Goal: Information Seeking & Learning: Learn about a topic

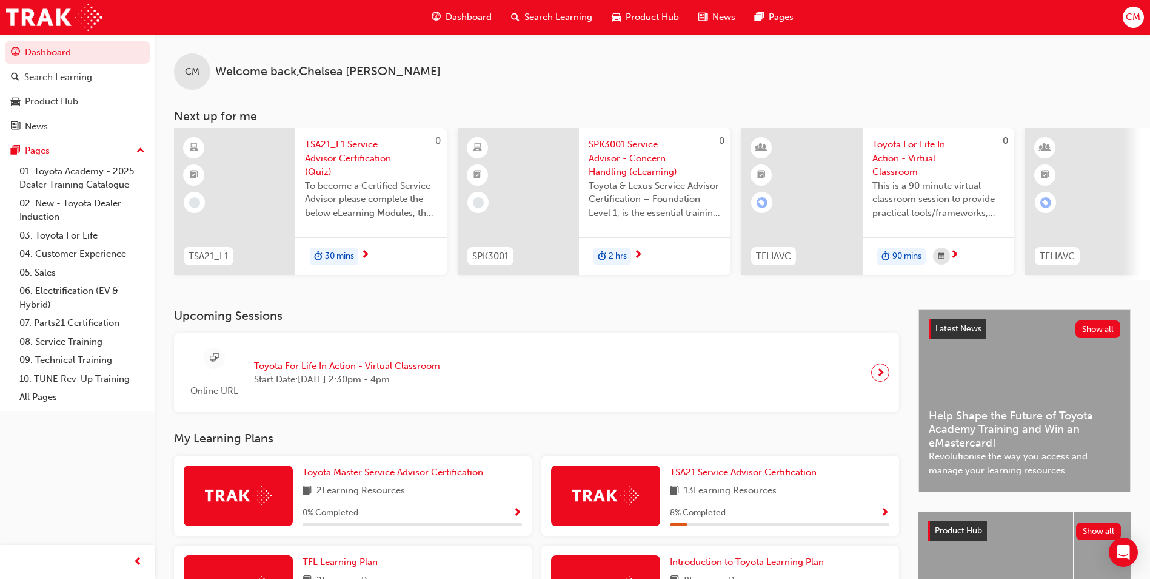
click at [879, 375] on span "next-icon" at bounding box center [880, 372] width 9 height 17
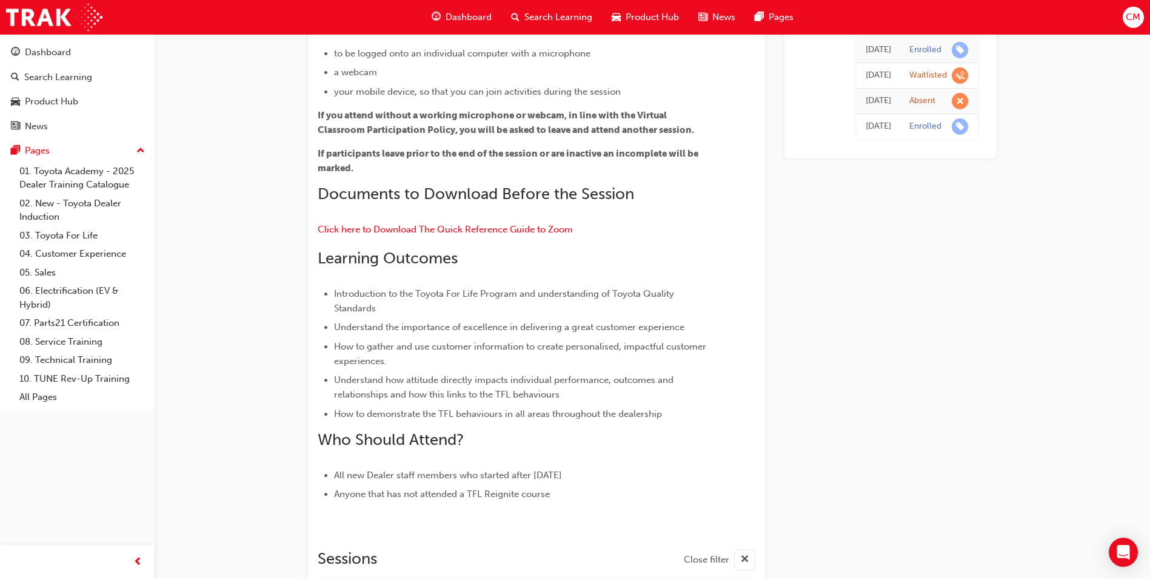
scroll to position [243, 0]
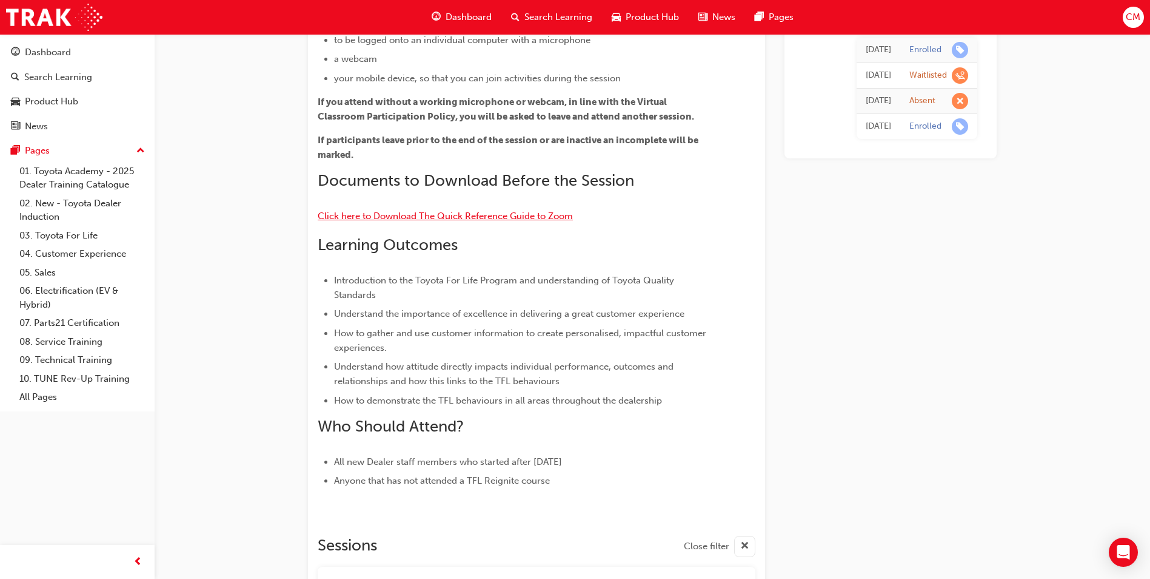
click at [533, 218] on span "Click here to Download The Quick Reference Guide to Zoom" at bounding box center [445, 215] width 255 height 11
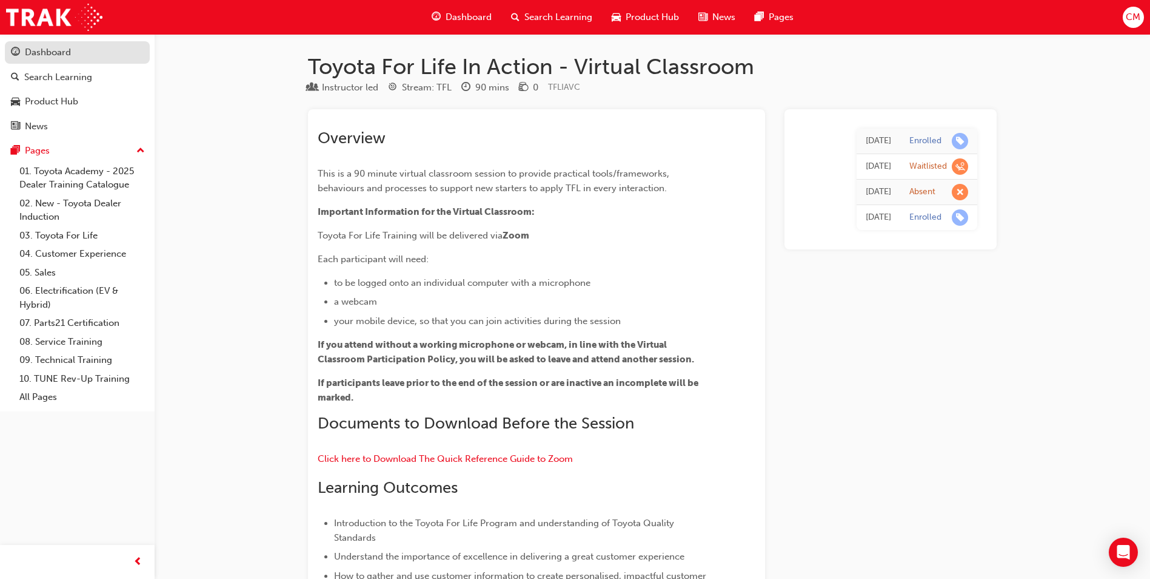
click at [67, 48] on div "Dashboard" at bounding box center [48, 52] width 46 height 14
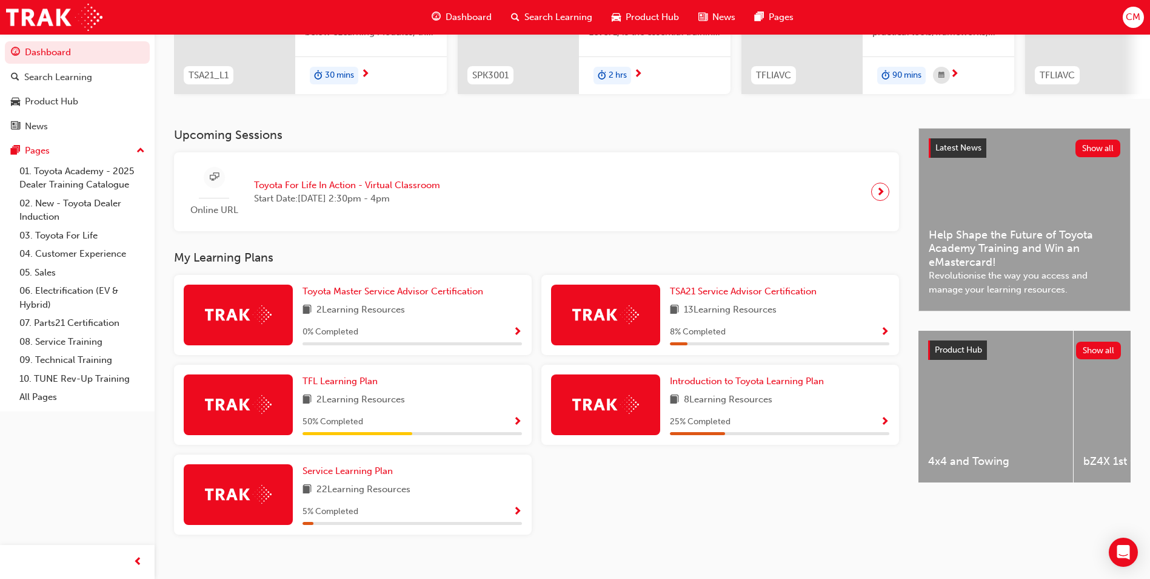
scroll to position [182, 0]
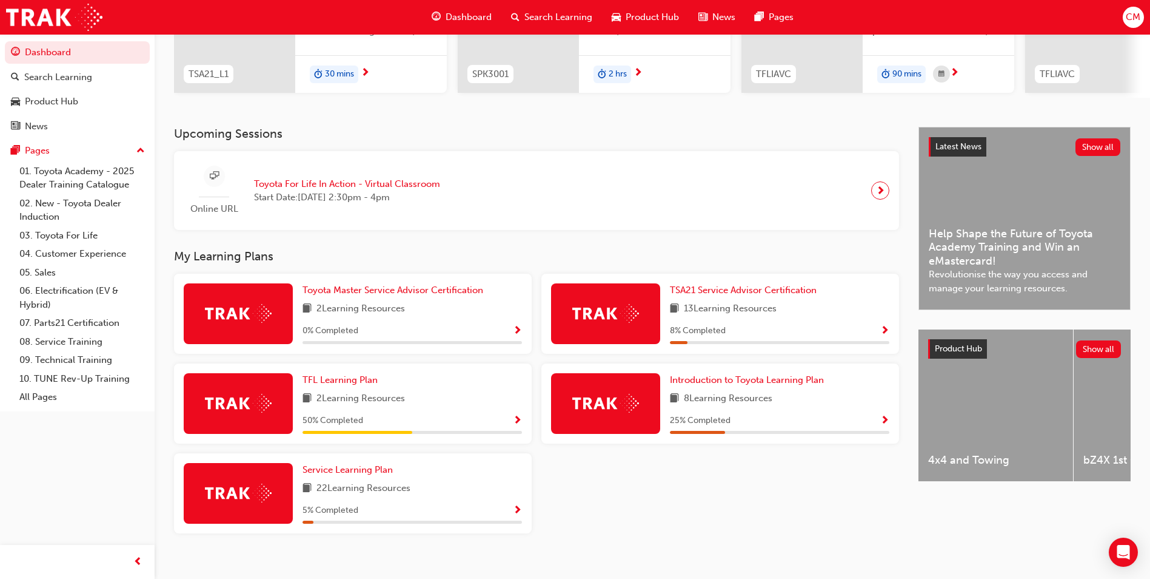
click at [518, 422] on span "Show Progress" at bounding box center [517, 420] width 9 height 11
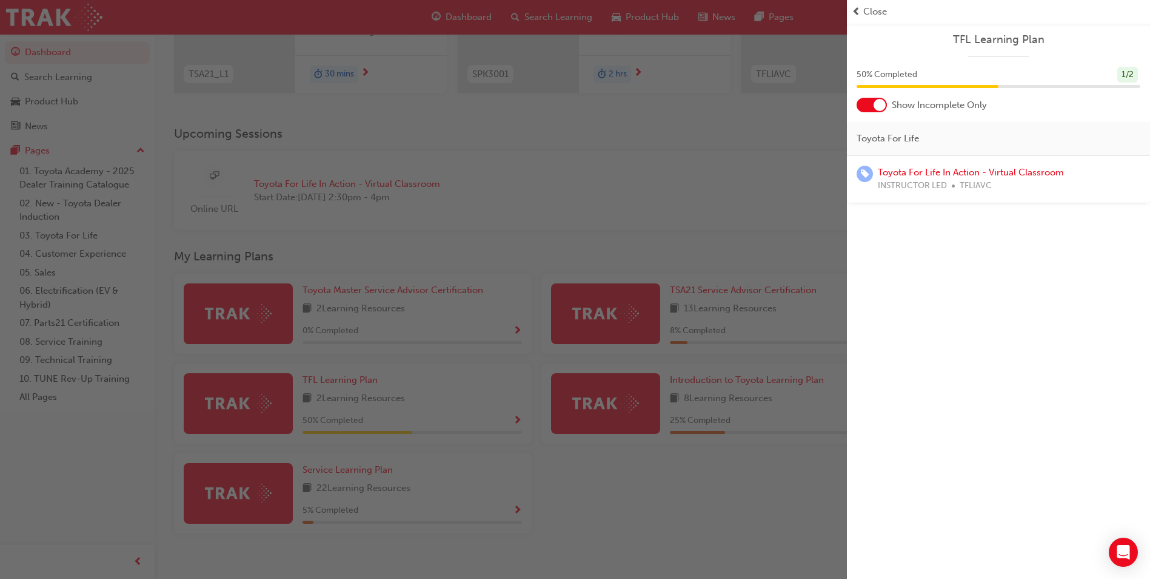
click at [583, 298] on div "button" at bounding box center [423, 289] width 847 height 579
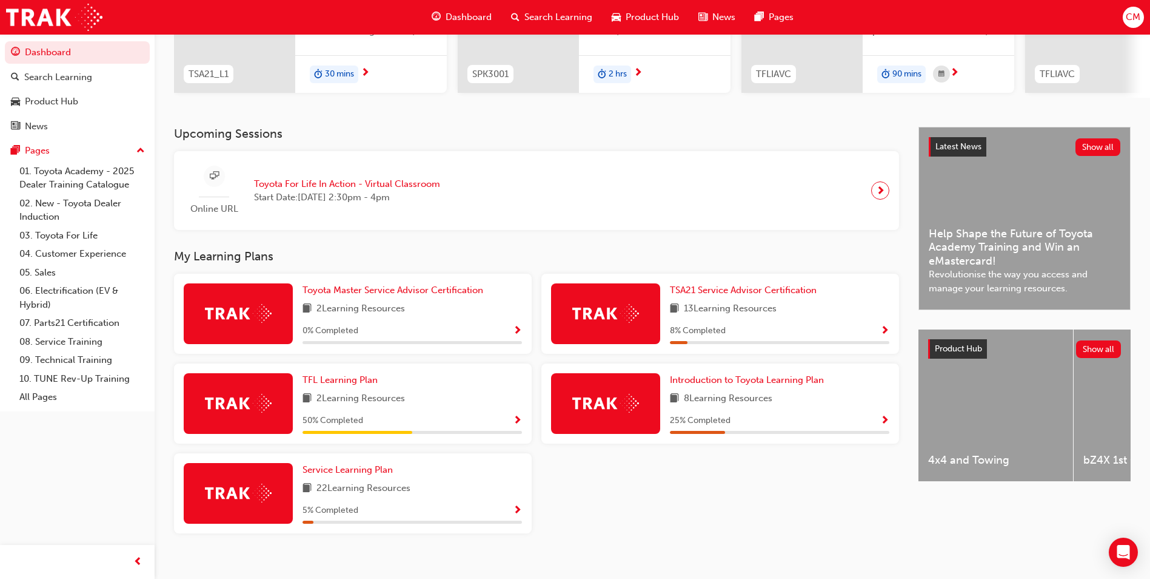
click at [489, 326] on div "Toyota Master Service Advisor Certification 2 Learning Resources 0 % Completed" at bounding box center [413, 313] width 220 height 61
click at [517, 332] on span "Show Progress" at bounding box center [517, 331] width 9 height 11
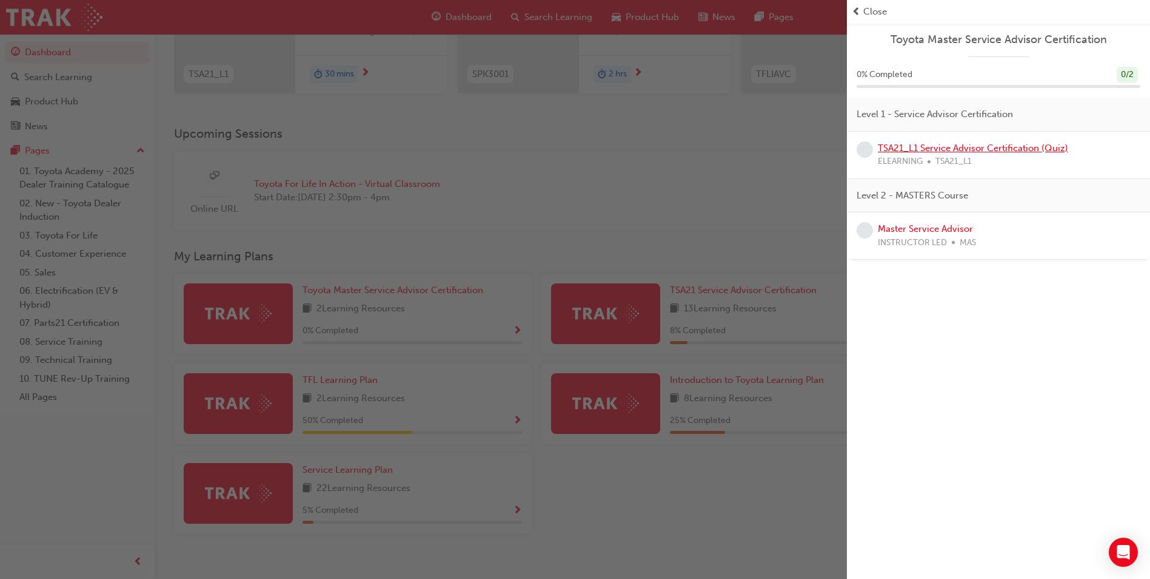
click at [942, 144] on link "TSA21_L1 Service Advisor Certification (Quiz)" at bounding box center [973, 148] width 190 height 11
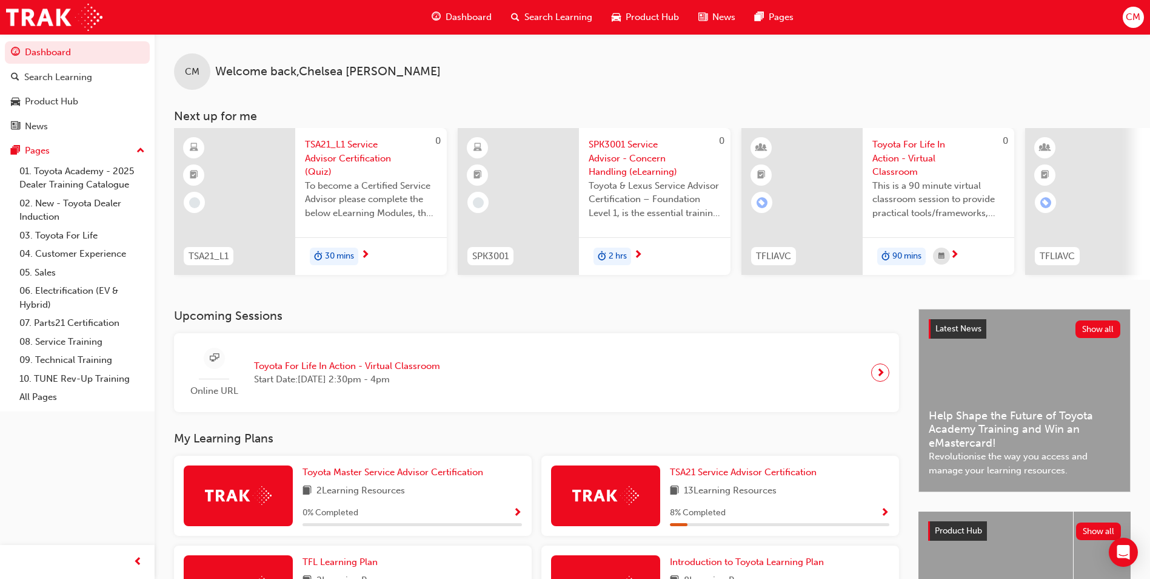
drag, startPoint x: 85, startPoint y: 1, endPoint x: 525, endPoint y: 319, distance: 543.3
click at [525, 319] on h3 "Upcoming Sessions" at bounding box center [536, 316] width 725 height 14
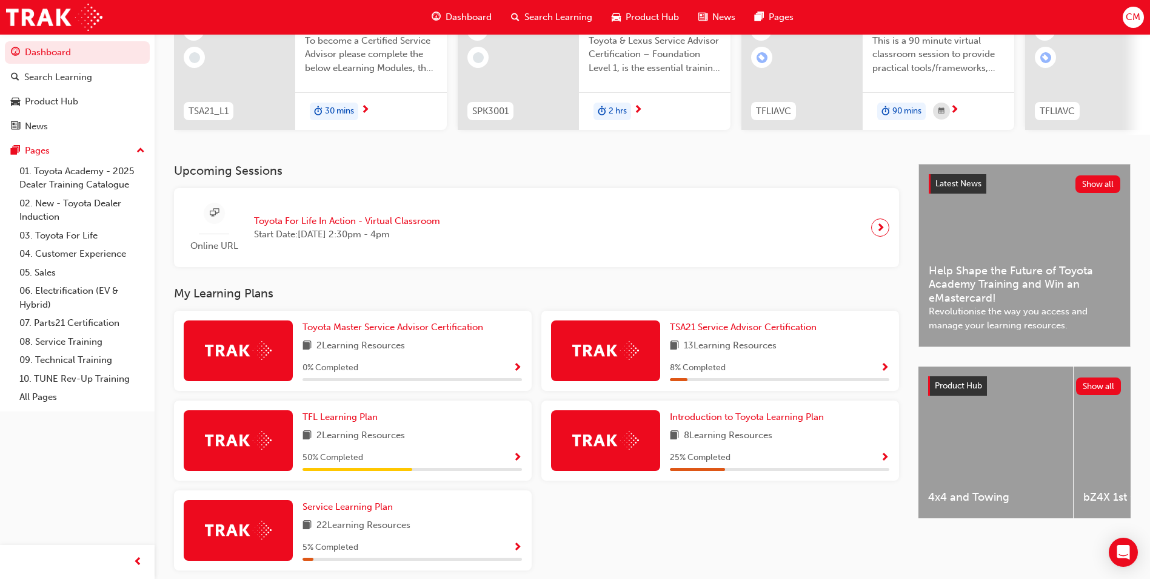
scroll to position [201, 0]
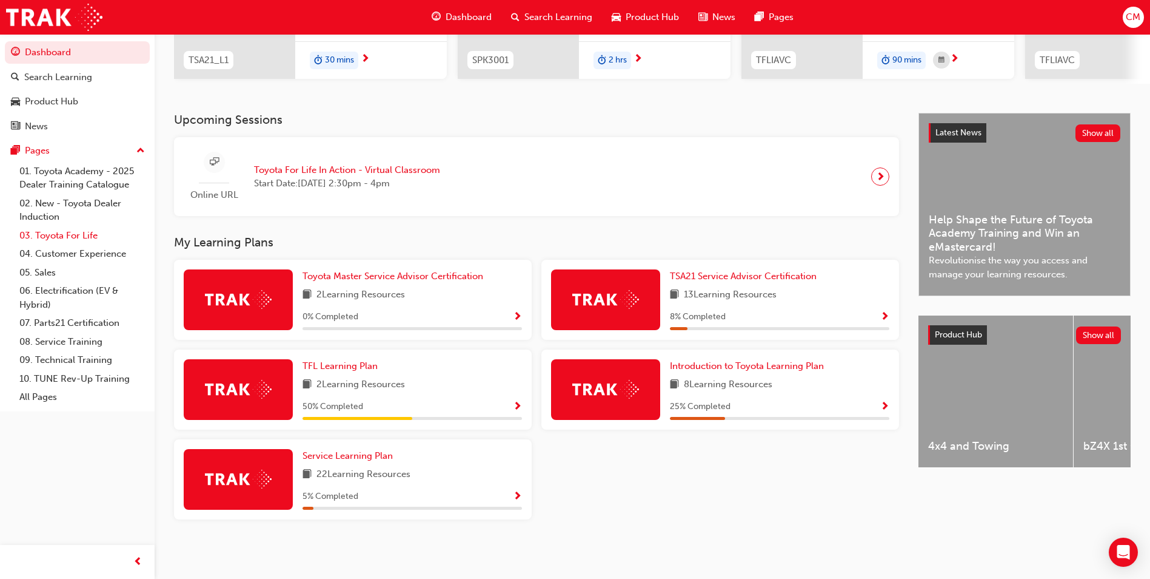
click at [86, 233] on link "03. Toyota For Life" at bounding box center [82, 235] width 135 height 19
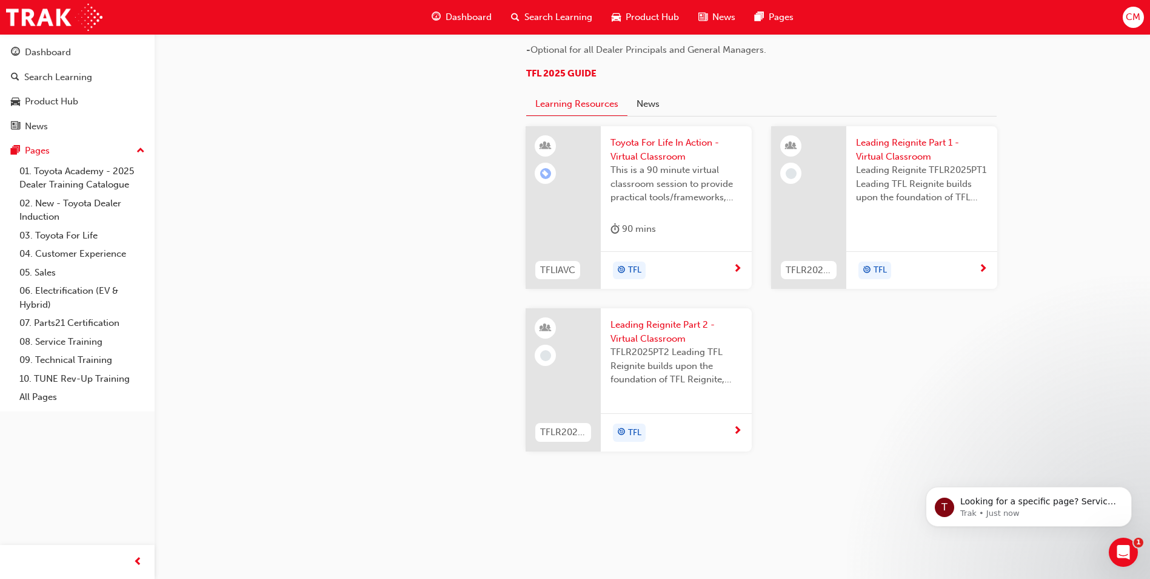
scroll to position [1213, 0]
click at [657, 116] on button "News" at bounding box center [648, 104] width 41 height 23
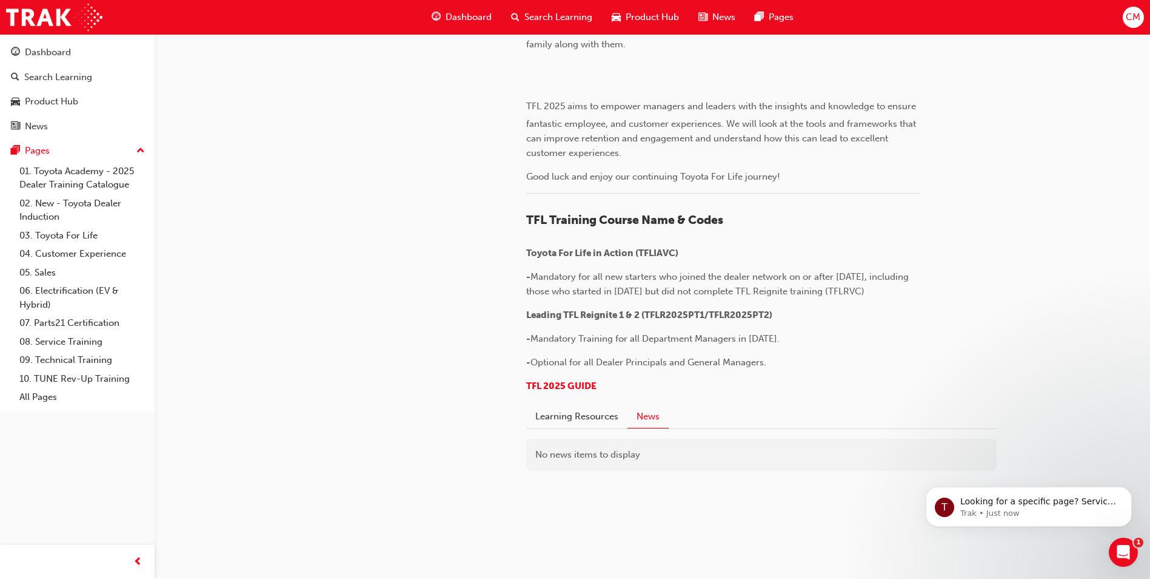
scroll to position [951, 0]
click at [565, 414] on button "Learning Resources" at bounding box center [576, 416] width 101 height 23
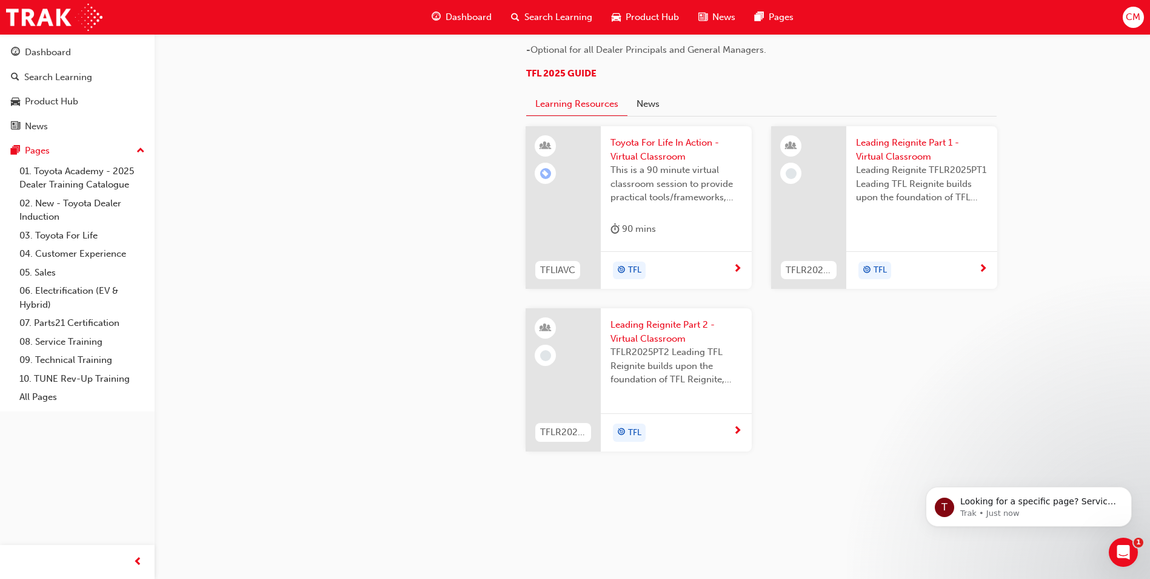
scroll to position [1263, 0]
click at [984, 267] on span "next-icon" at bounding box center [983, 269] width 9 height 11
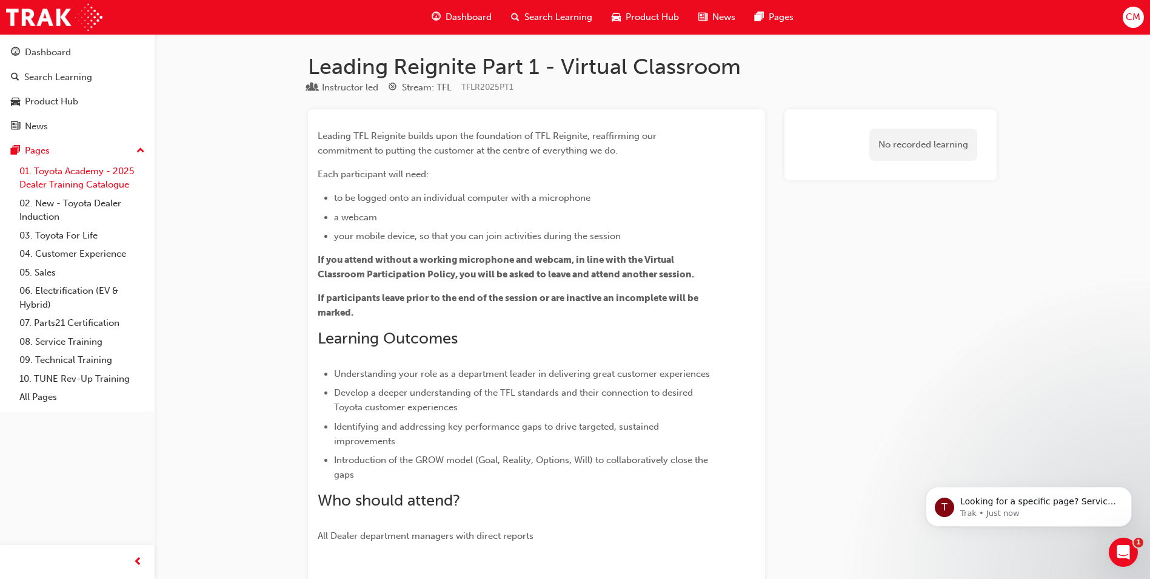
click at [70, 184] on link "01. Toyota Academy - 2025 Dealer Training Catalogue" at bounding box center [82, 178] width 135 height 32
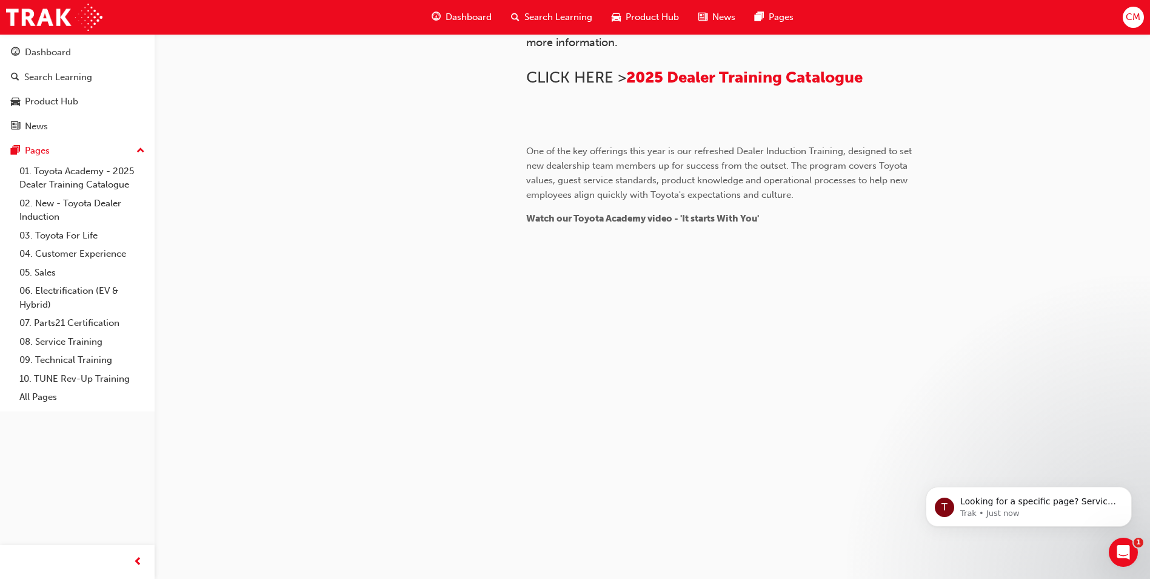
scroll to position [244, 0]
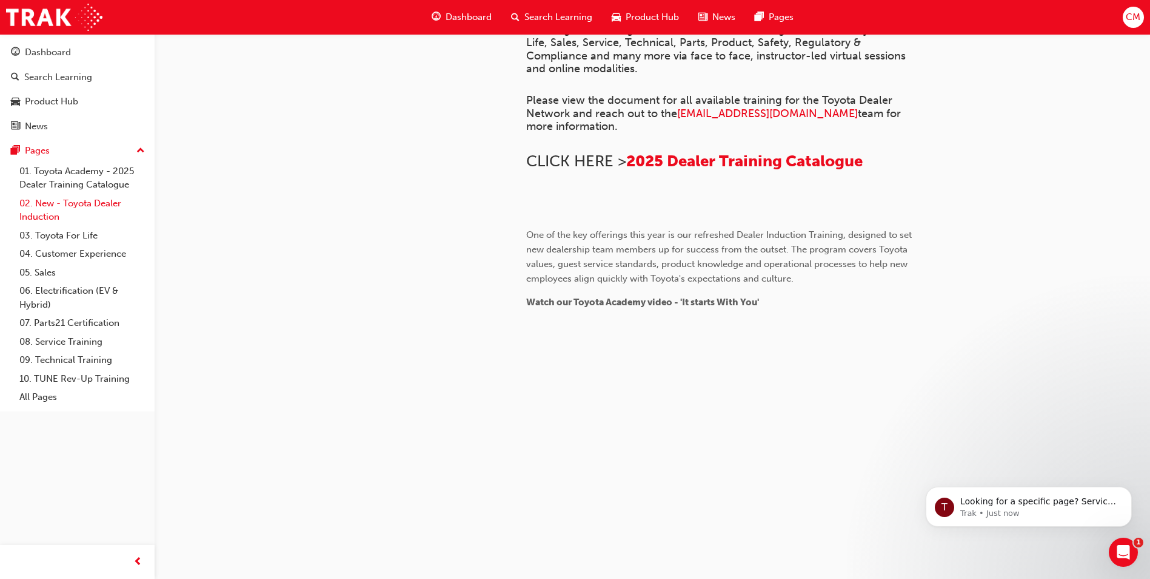
click at [87, 194] on link "02. New - Toyota Dealer Induction" at bounding box center [82, 210] width 135 height 32
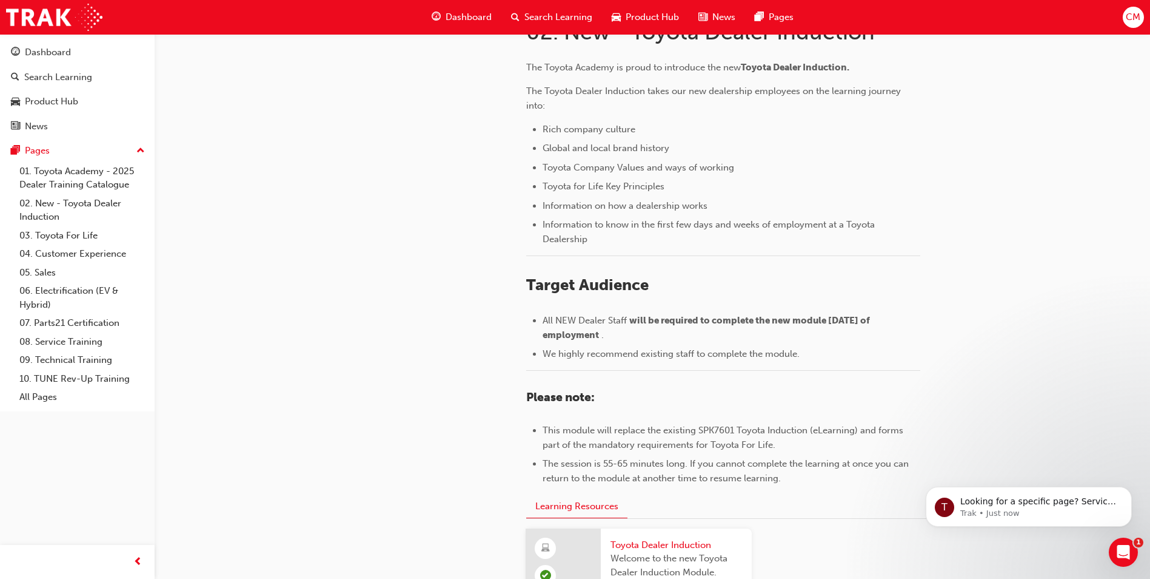
scroll to position [144, 0]
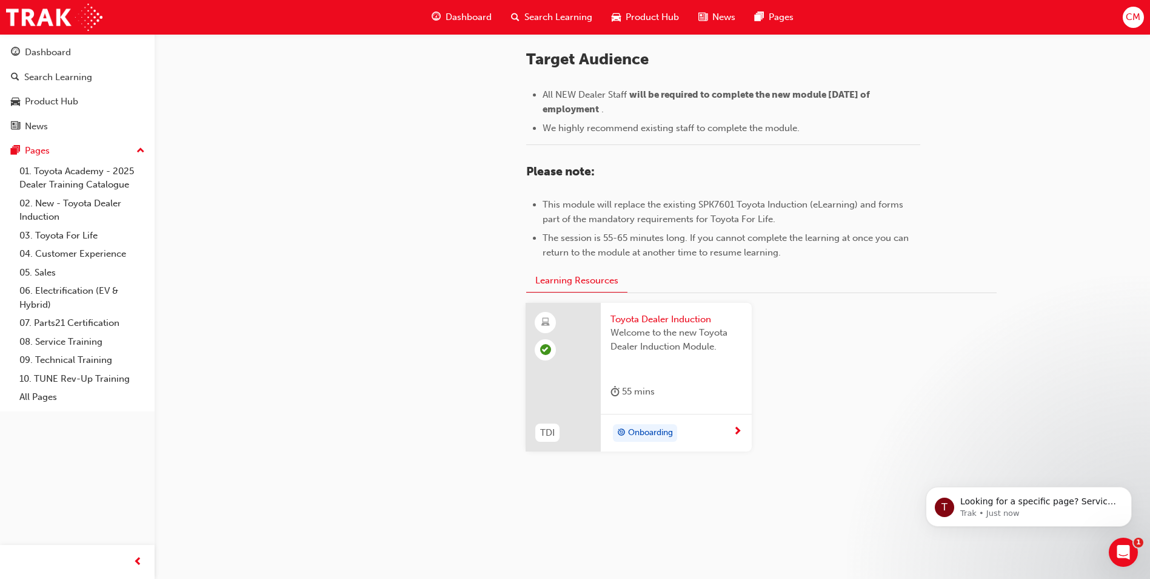
click at [737, 429] on span "next-icon" at bounding box center [737, 431] width 9 height 11
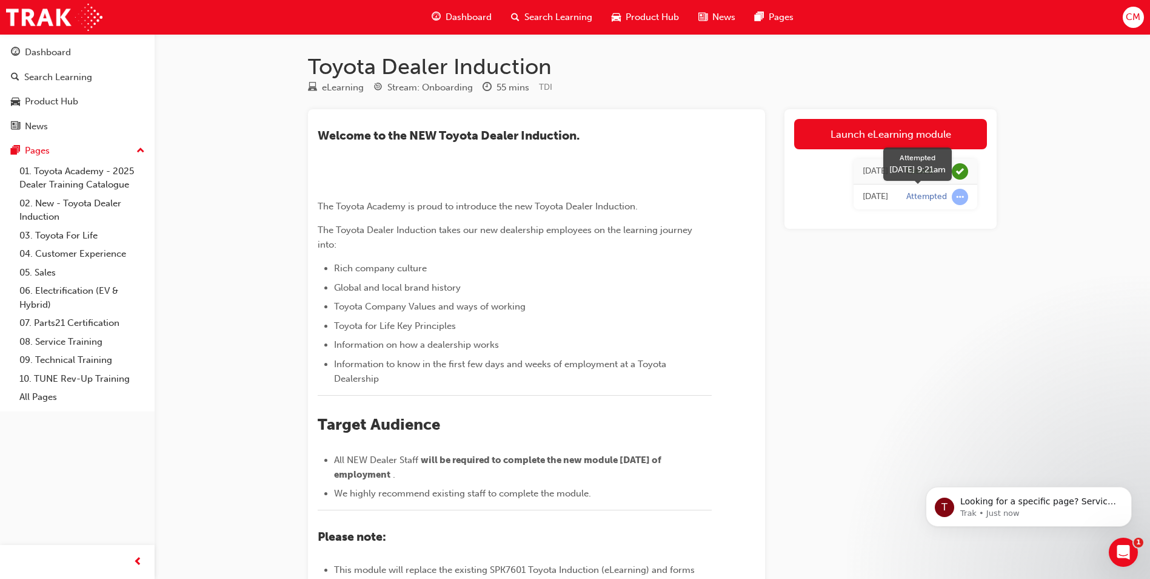
click at [950, 204] on div "Attempted" at bounding box center [938, 197] width 62 height 16
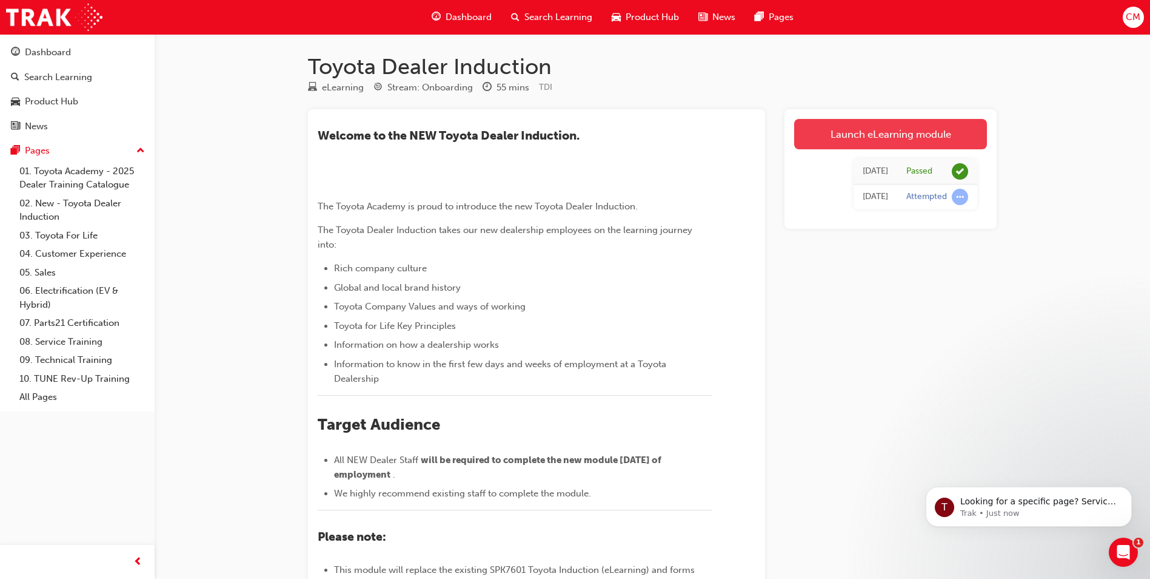
click at [887, 138] on link "Launch eLearning module" at bounding box center [890, 134] width 193 height 30
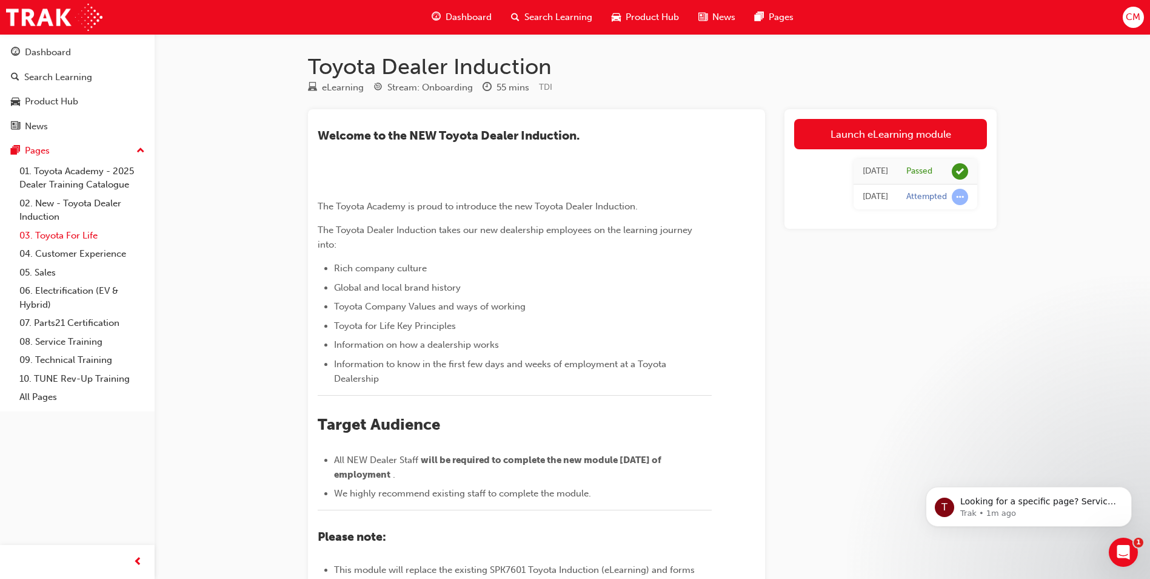
click at [76, 237] on link "03. Toyota For Life" at bounding box center [82, 235] width 135 height 19
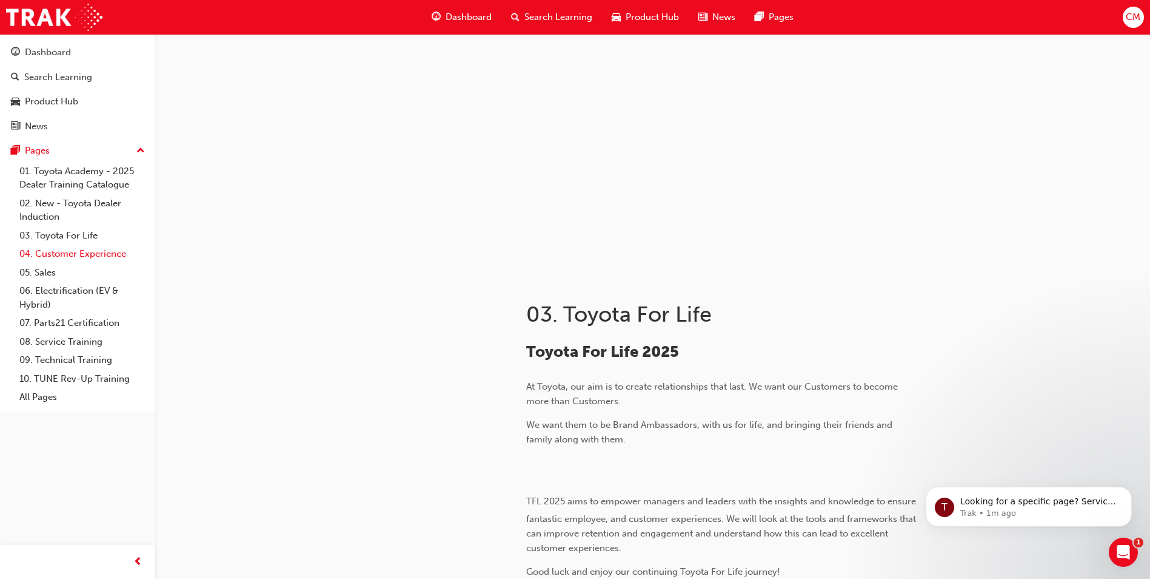
click at [76, 252] on link "04. Customer Experience" at bounding box center [82, 253] width 135 height 19
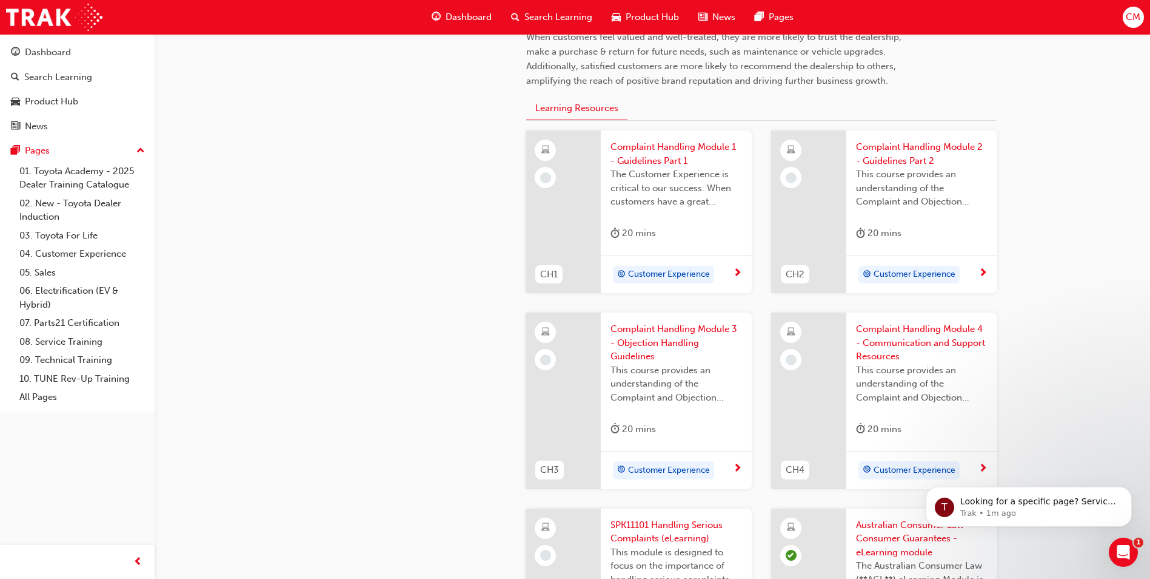
scroll to position [364, 0]
click at [734, 277] on span "next-icon" at bounding box center [737, 274] width 9 height 11
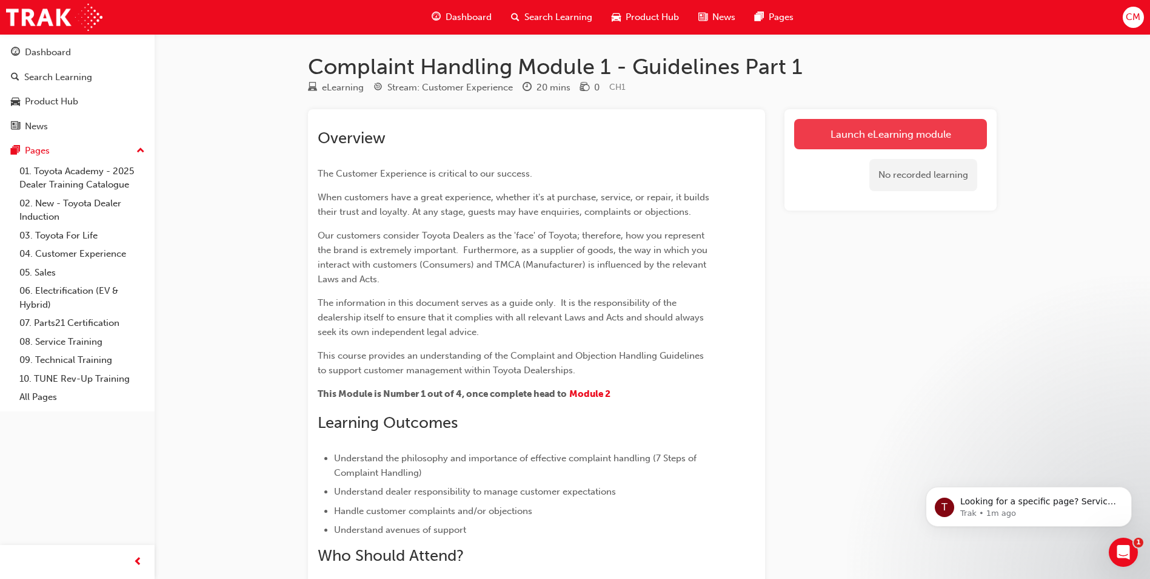
click at [875, 135] on link "Launch eLearning module" at bounding box center [890, 134] width 193 height 30
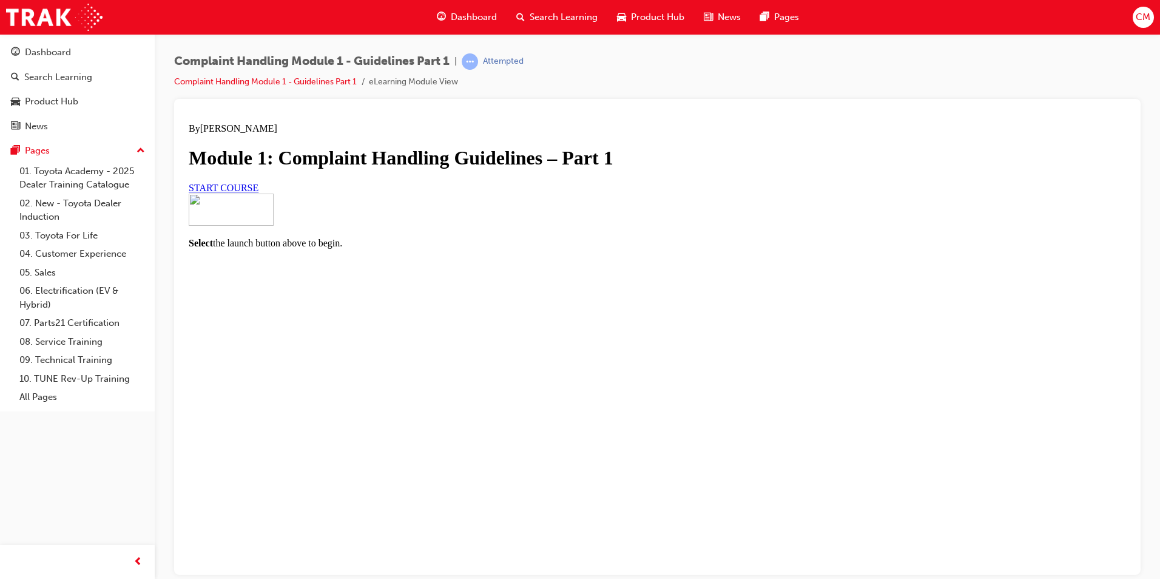
click at [258, 192] on link "START COURSE" at bounding box center [224, 187] width 70 height 10
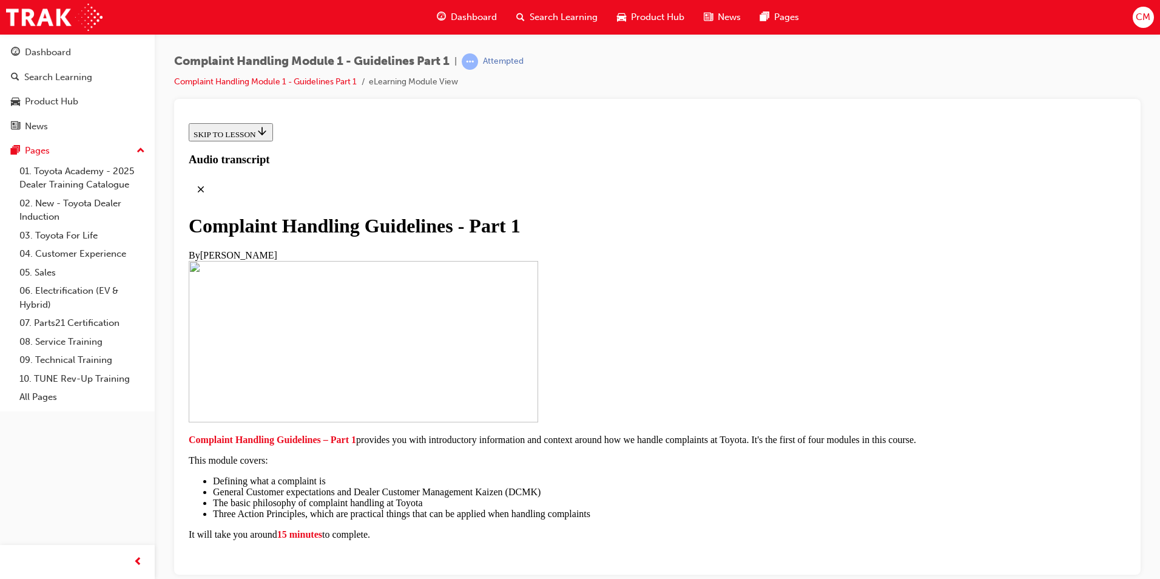
scroll to position [240, 0]
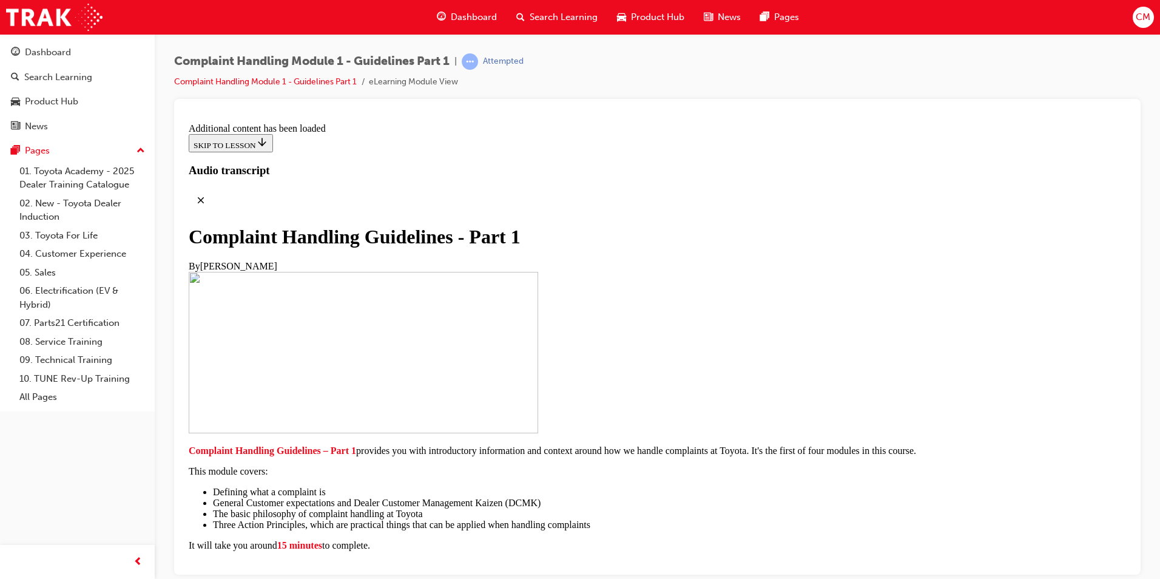
scroll to position [838, 0]
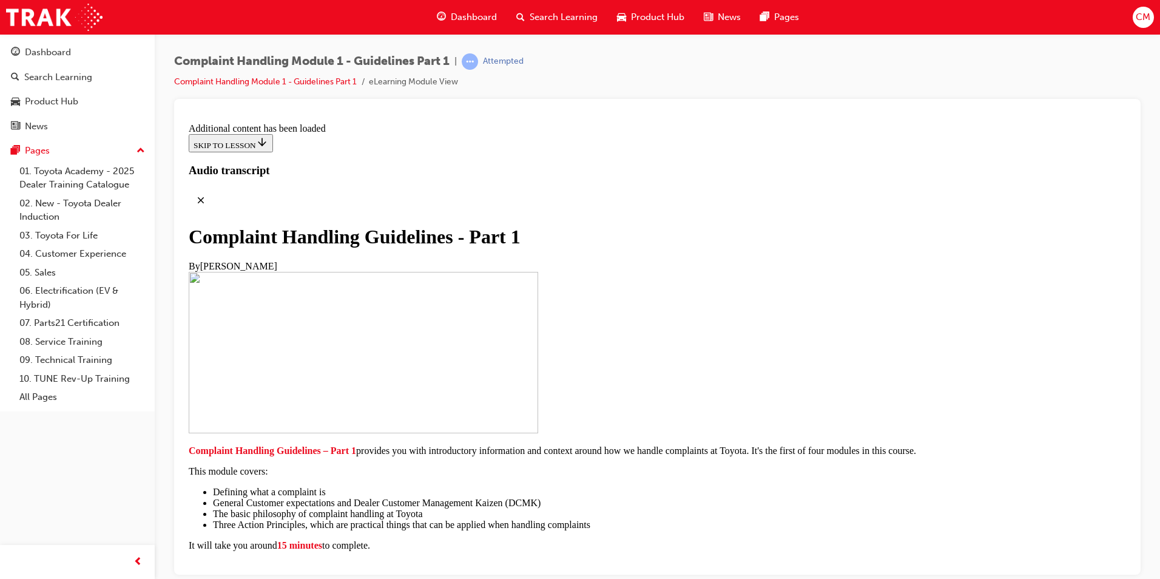
scroll to position [1357, 0]
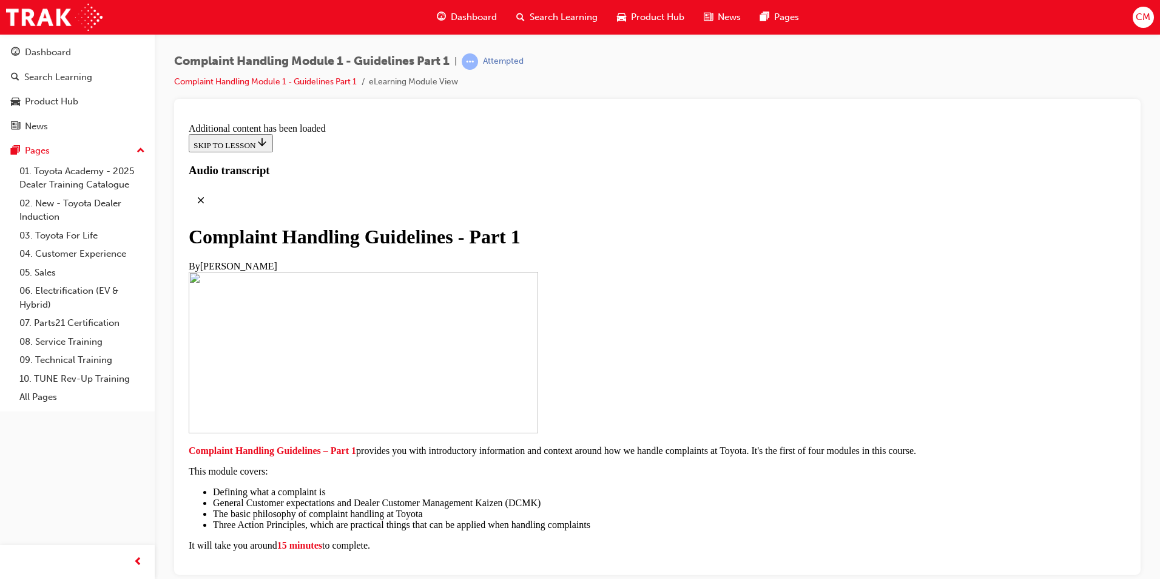
scroll to position [2804, 0]
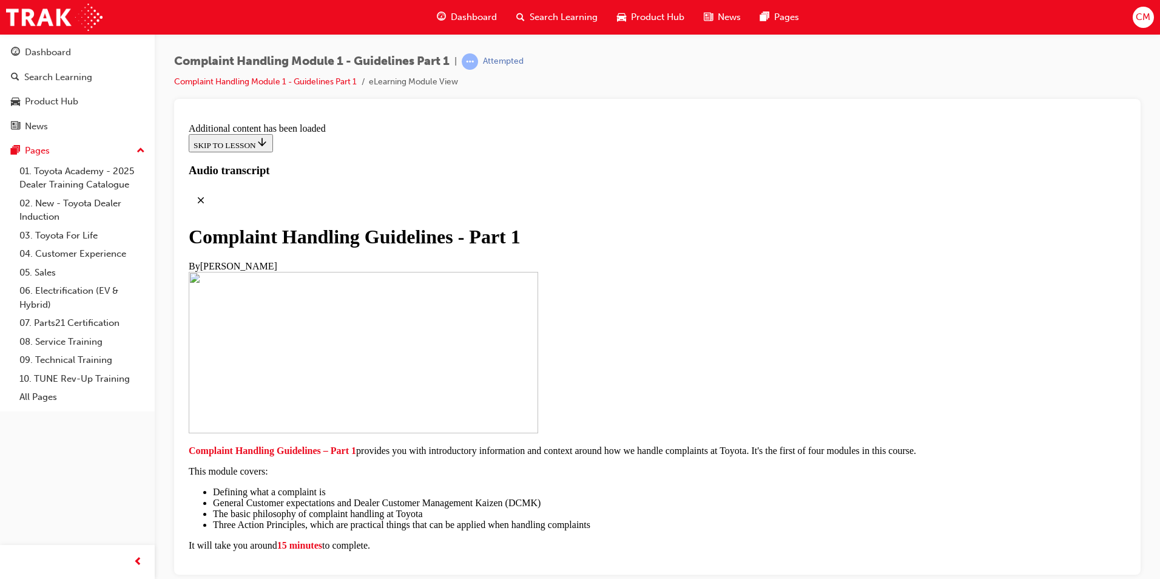
scroll to position [5030, 0]
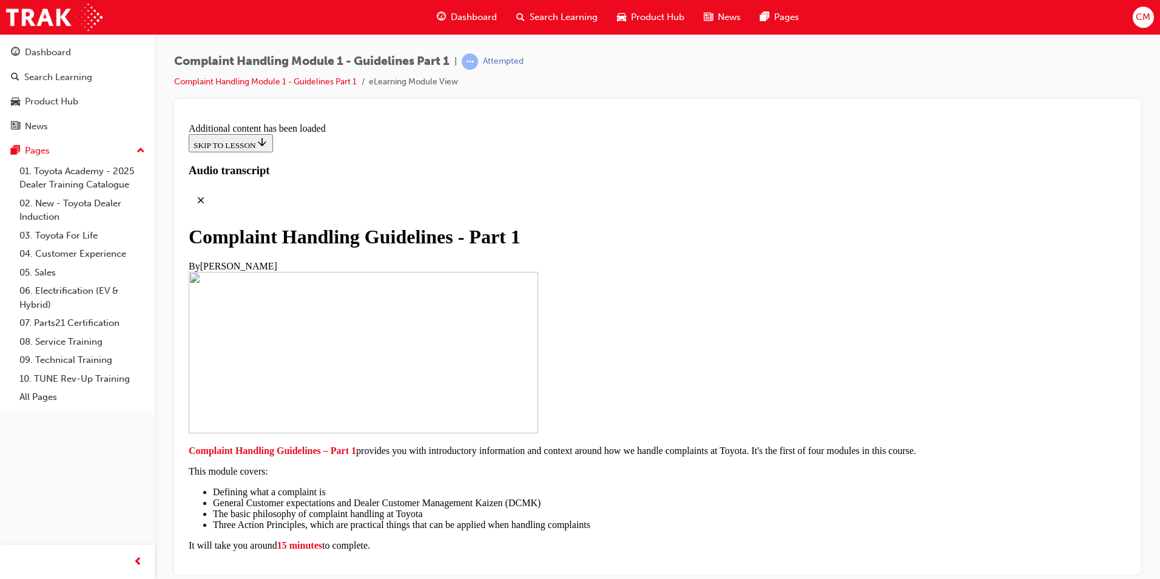
drag, startPoint x: 640, startPoint y: 353, endPoint x: 650, endPoint y: 355, distance: 10.0
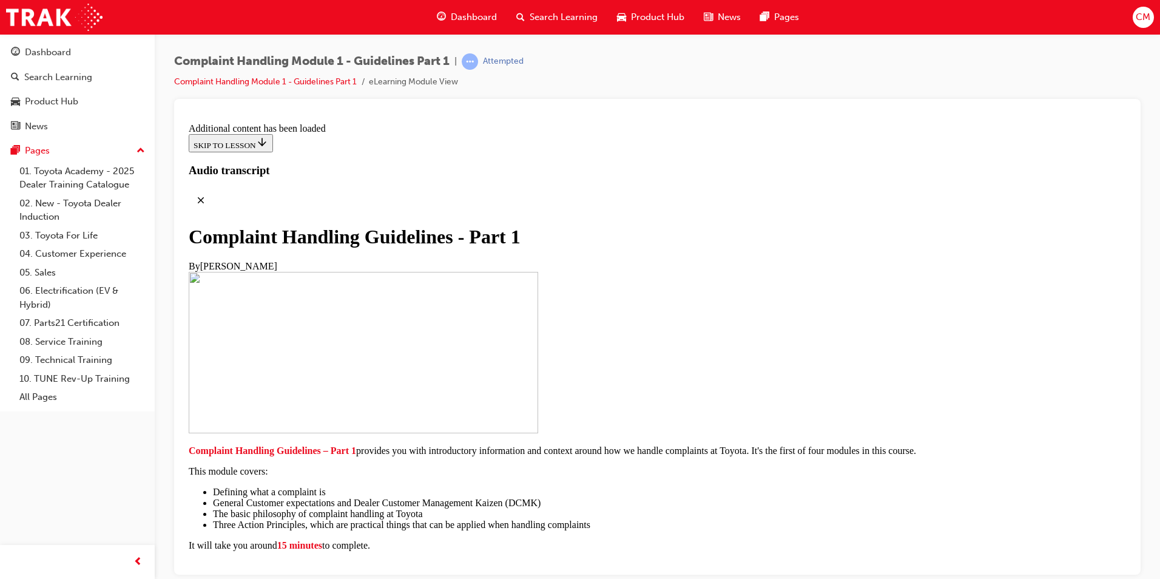
scroll to position [5029, 0]
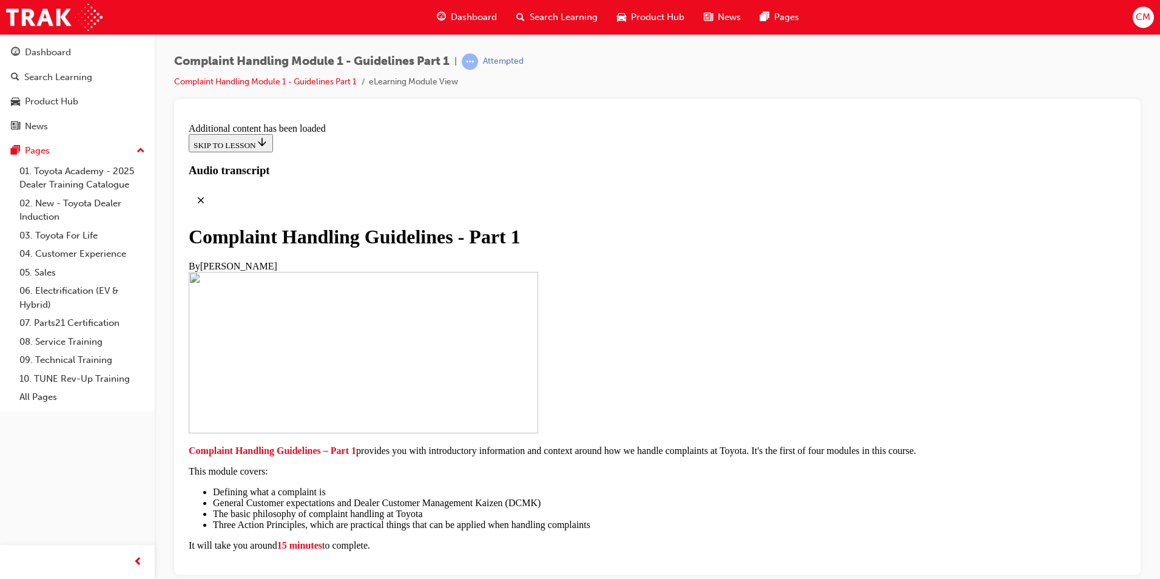
drag, startPoint x: 859, startPoint y: 410, endPoint x: 853, endPoint y: 407, distance: 6.8
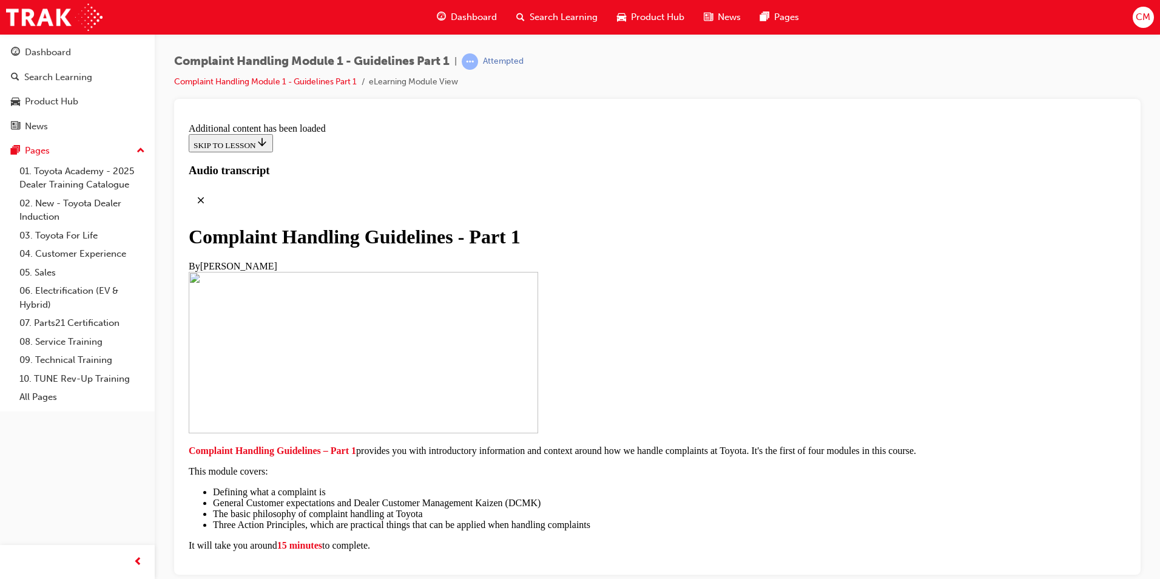
scroll to position [5721, 0]
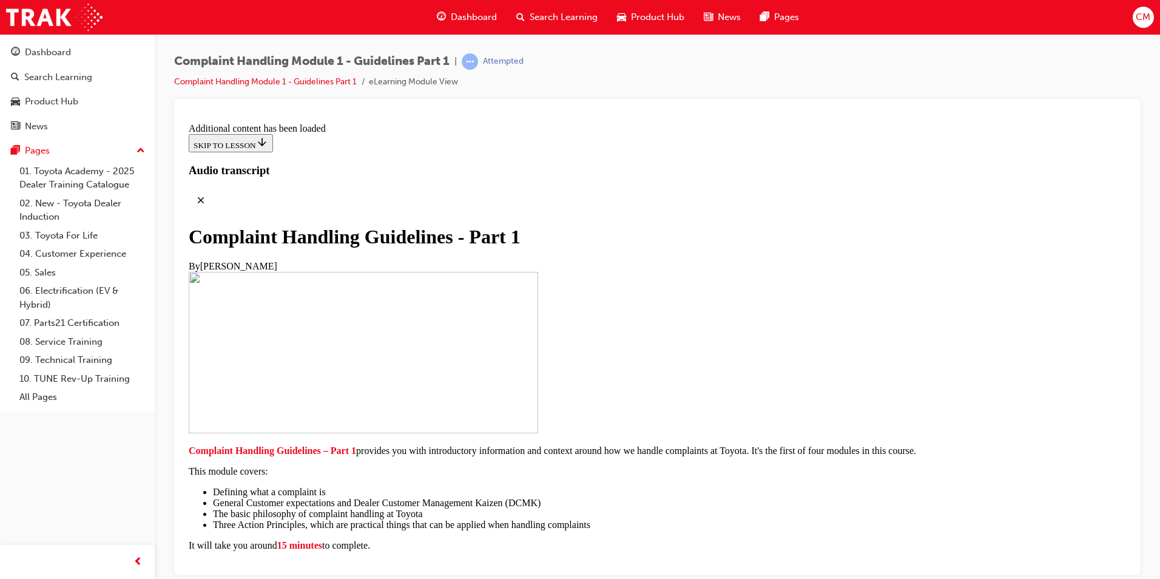
scroll to position [6146, 0]
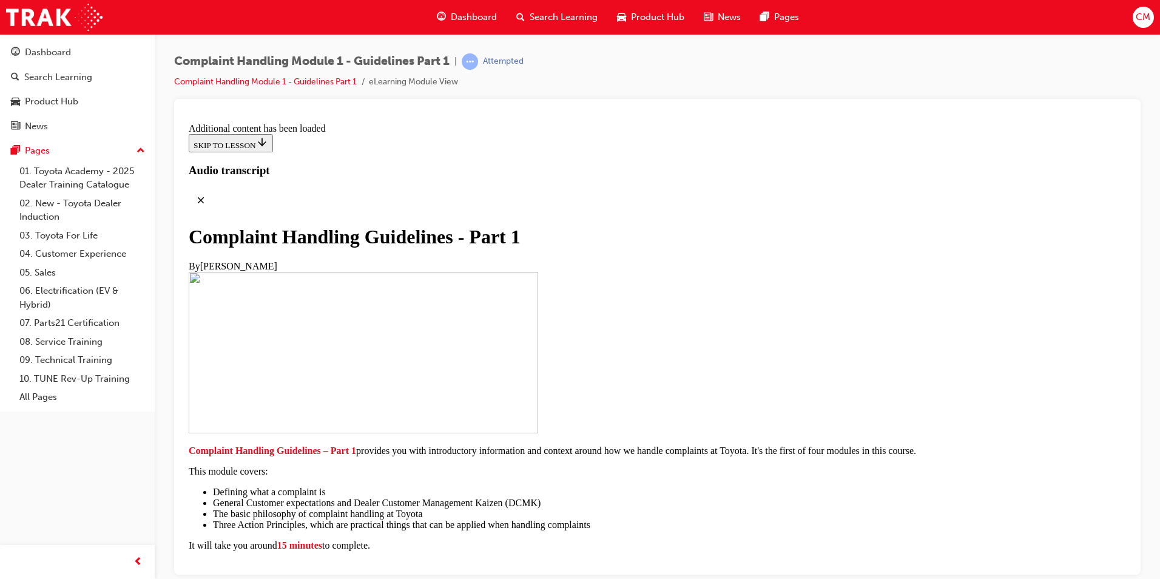
radio input "true"
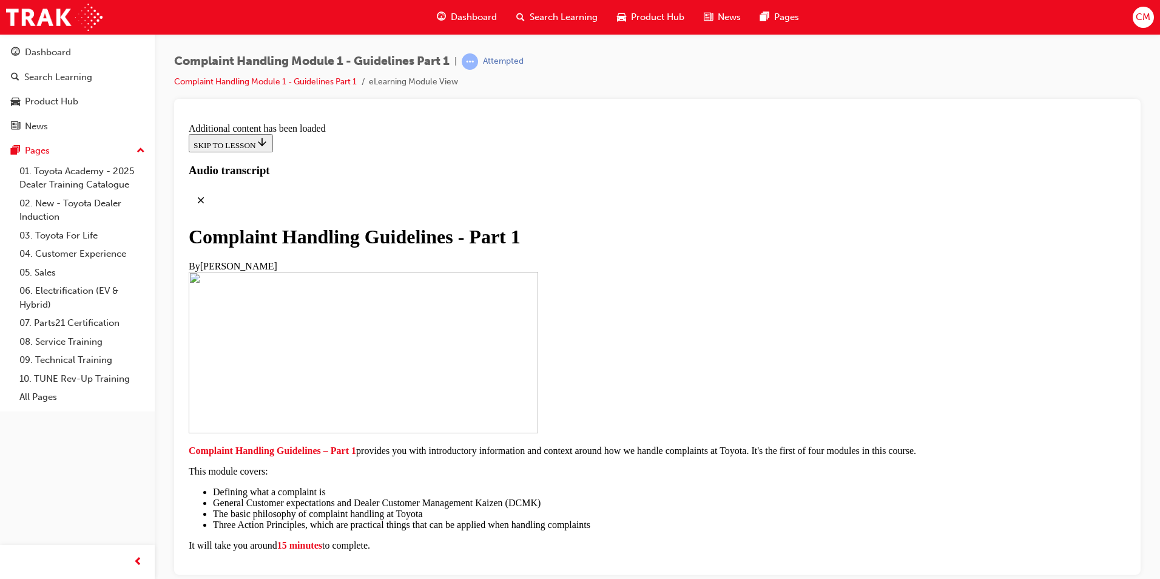
radio input "true"
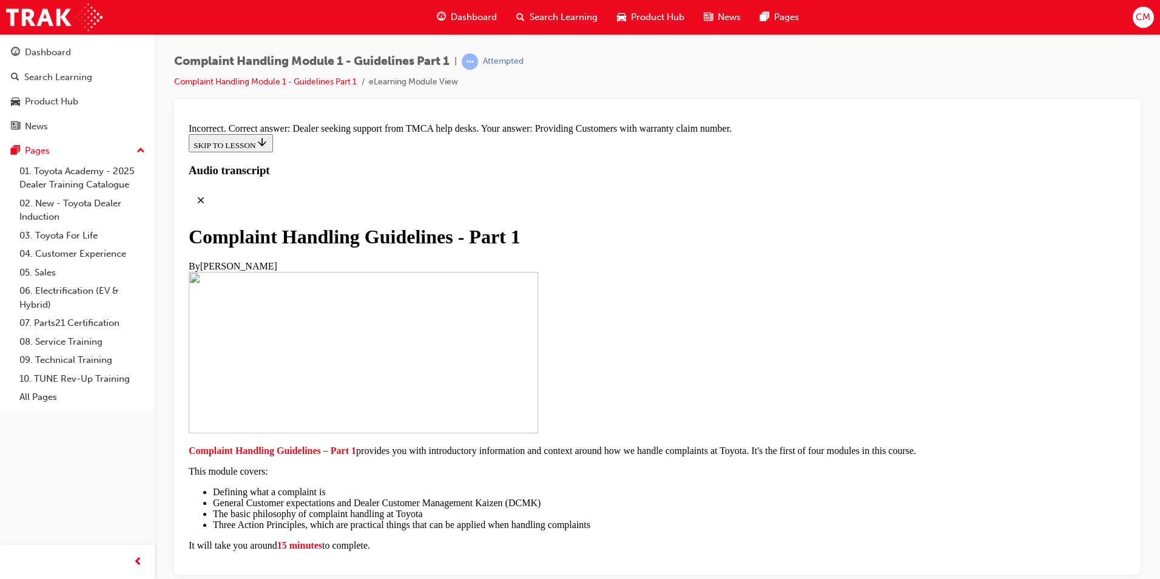
radio input "true"
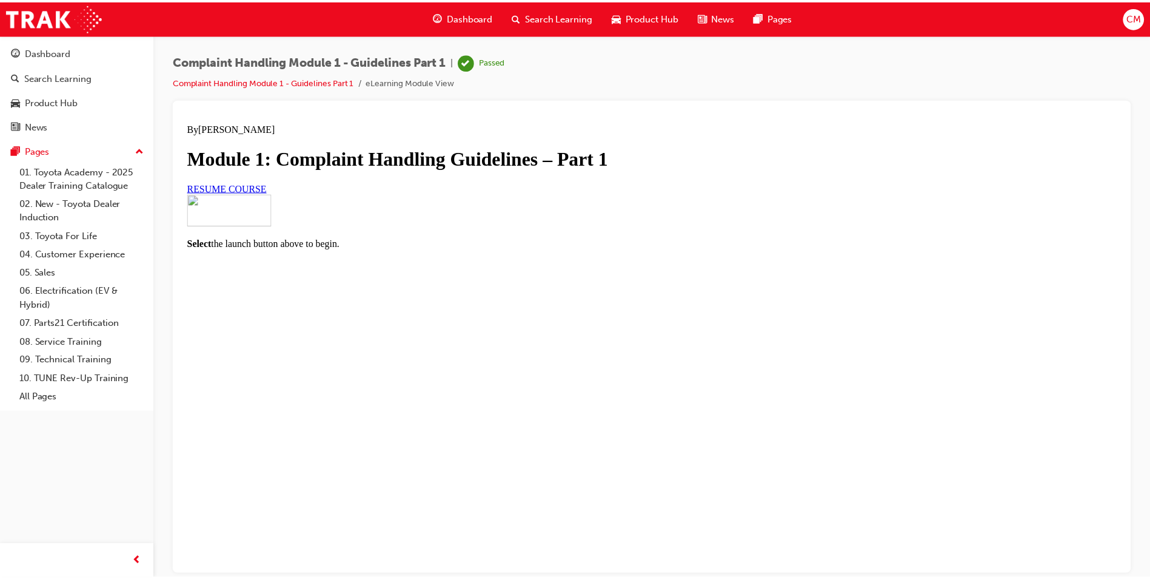
scroll to position [53, 0]
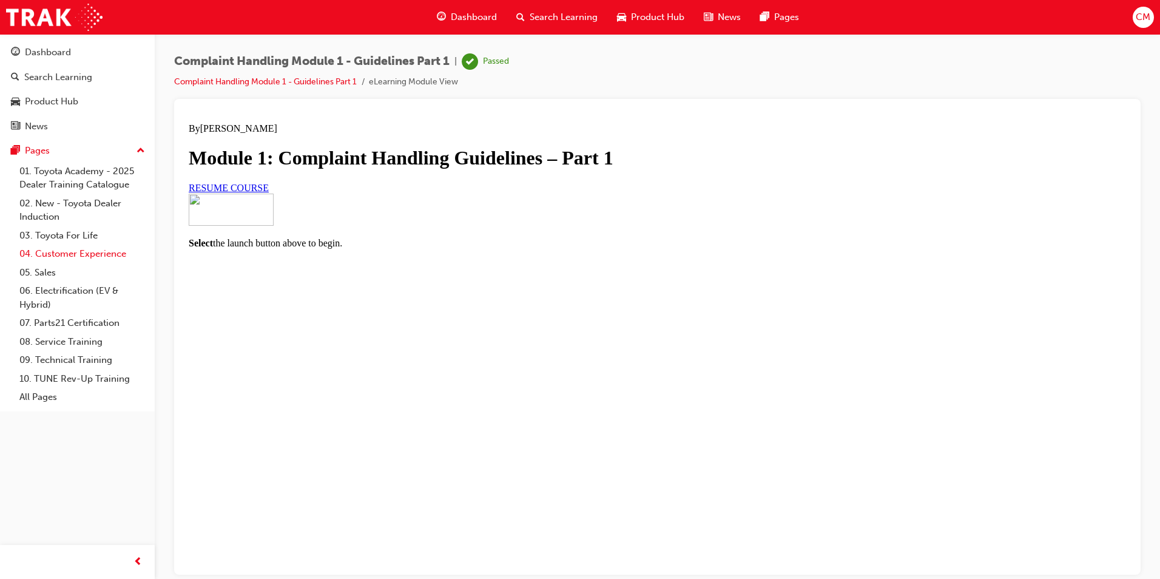
click at [113, 260] on link "04. Customer Experience" at bounding box center [82, 253] width 135 height 19
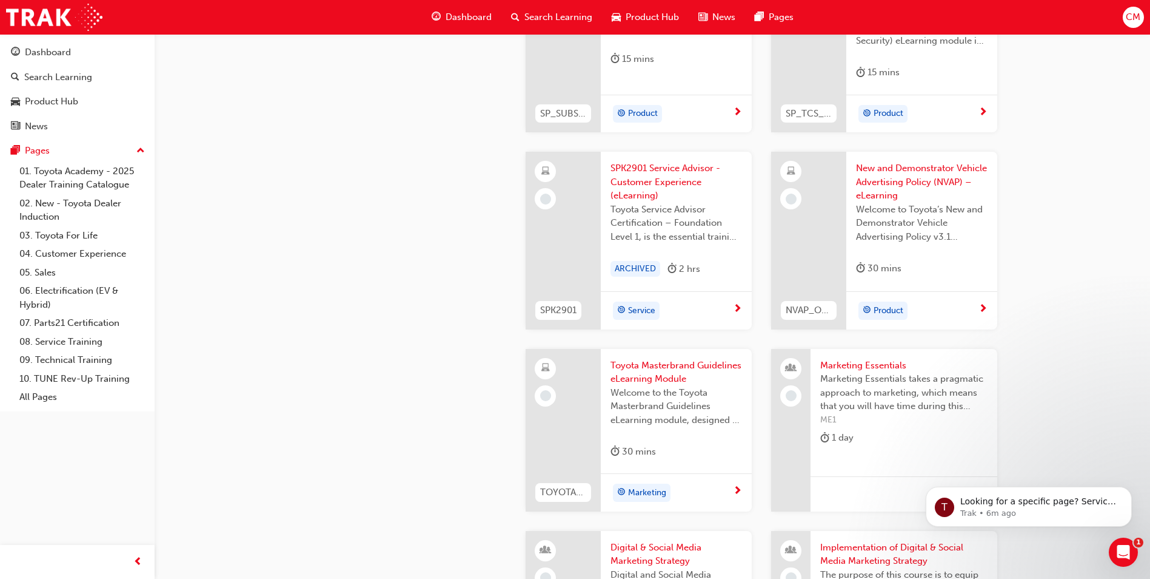
scroll to position [2063, 0]
click at [56, 270] on link "05. Sales" at bounding box center [82, 272] width 135 height 19
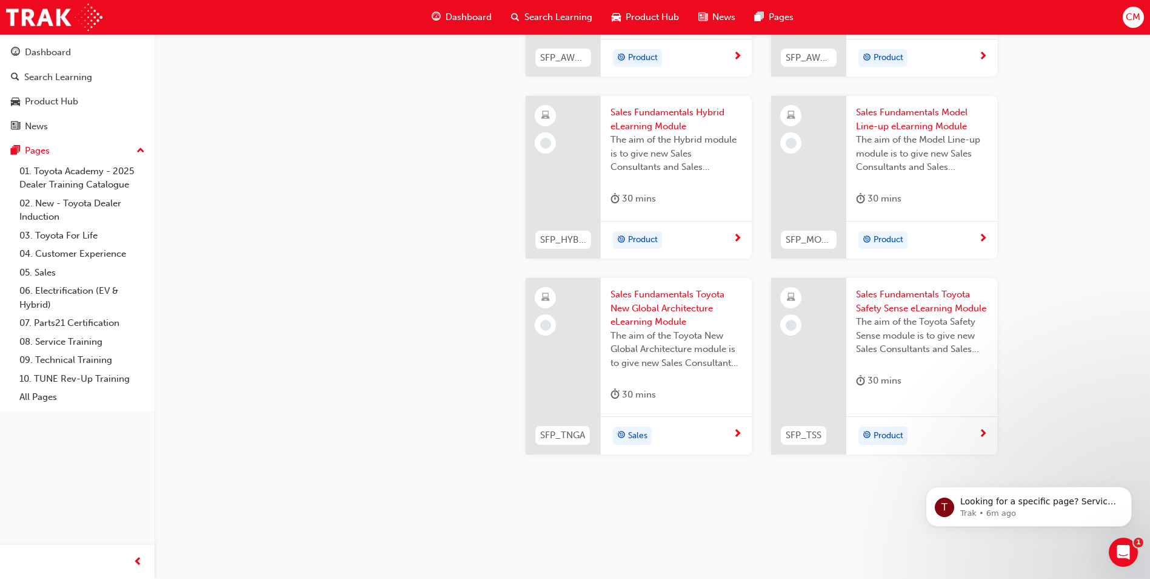
scroll to position [488, 0]
click at [66, 289] on link "06. Electrification (EV & Hybrid)" at bounding box center [82, 297] width 135 height 32
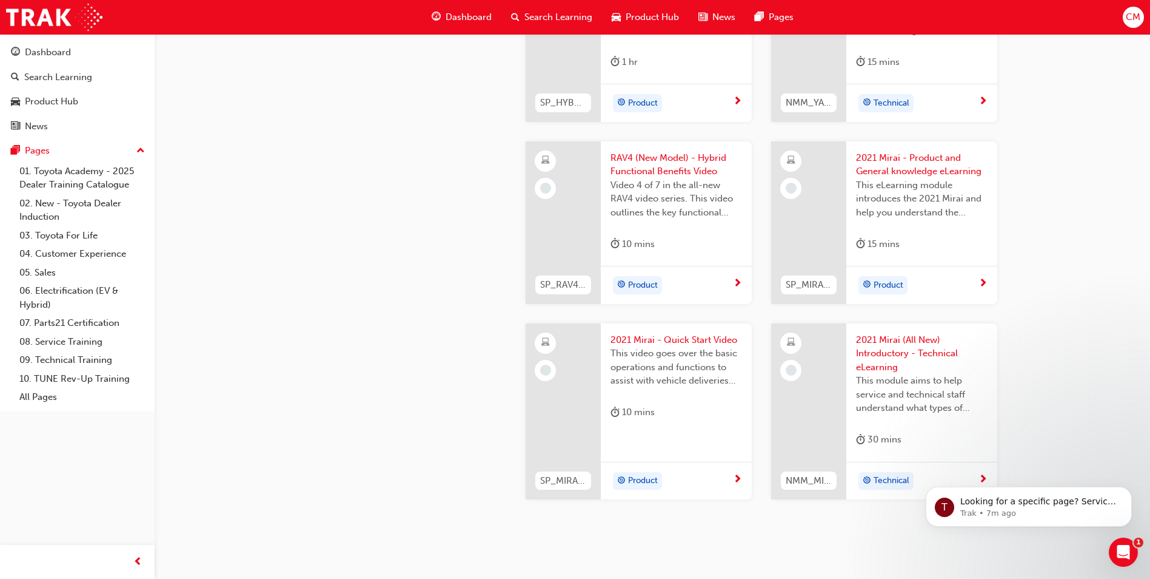
scroll to position [2012, 0]
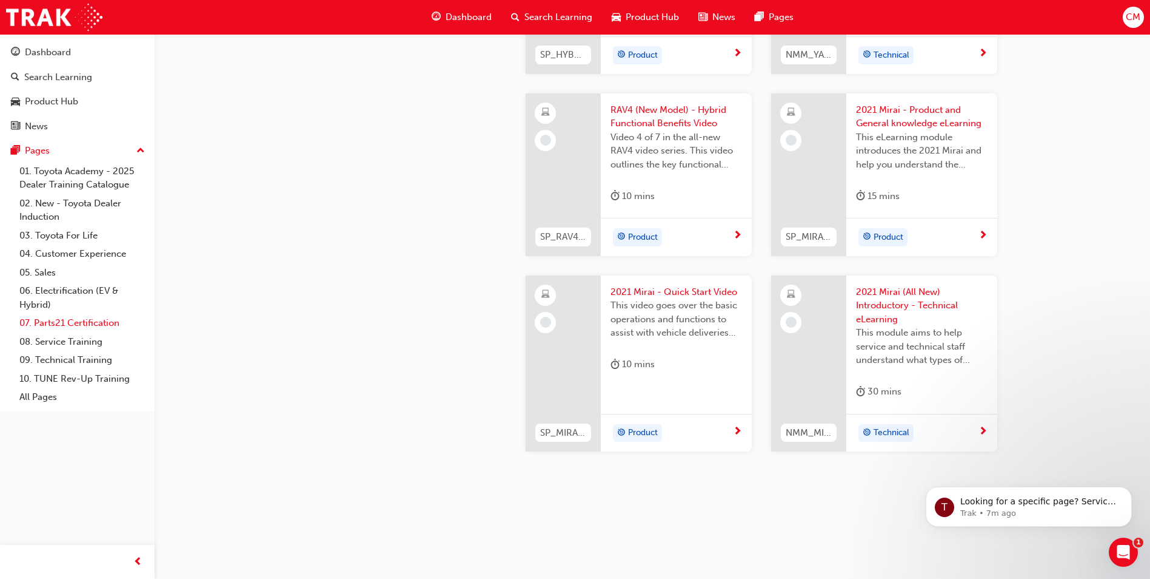
click at [55, 329] on link "07. Parts21 Certification" at bounding box center [82, 323] width 135 height 19
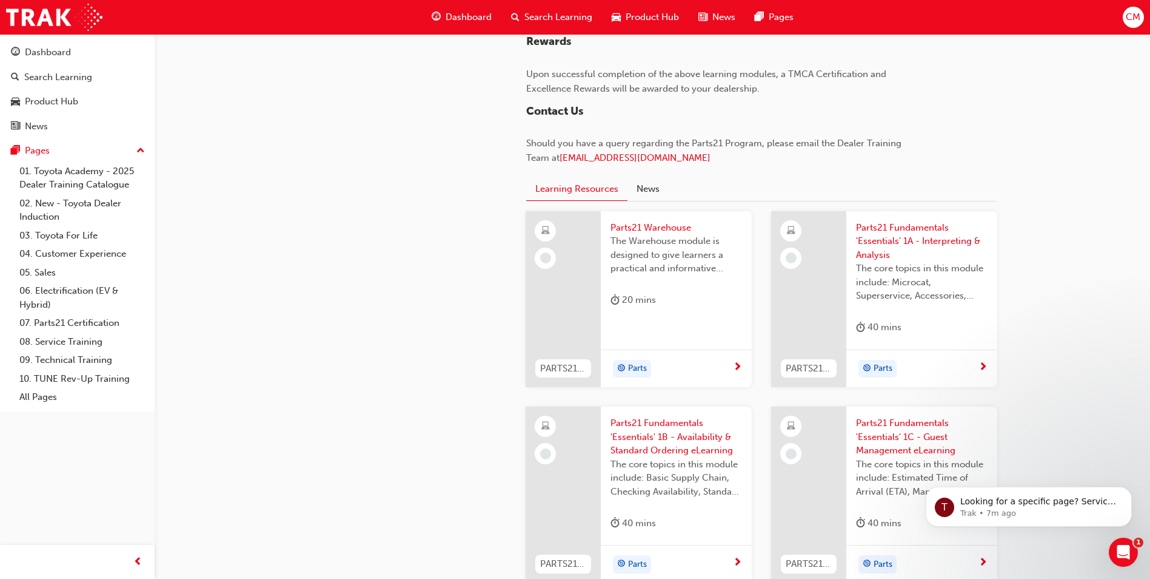
scroll to position [1152, 0]
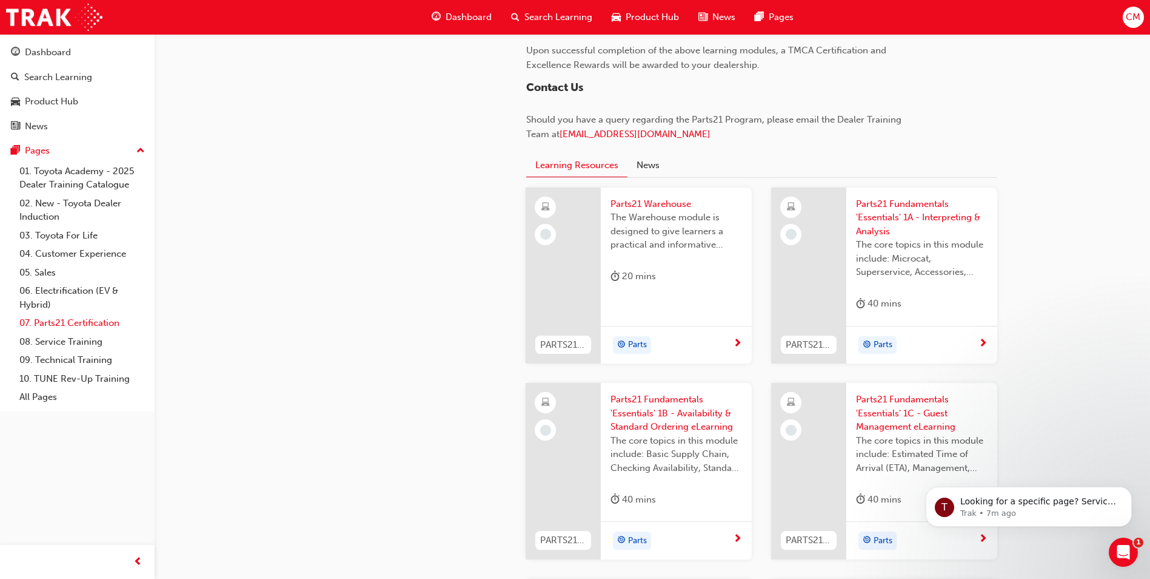
click at [86, 324] on link "07. Parts21 Certification" at bounding box center [82, 323] width 135 height 19
click at [69, 337] on link "08. Service Training" at bounding box center [82, 341] width 135 height 19
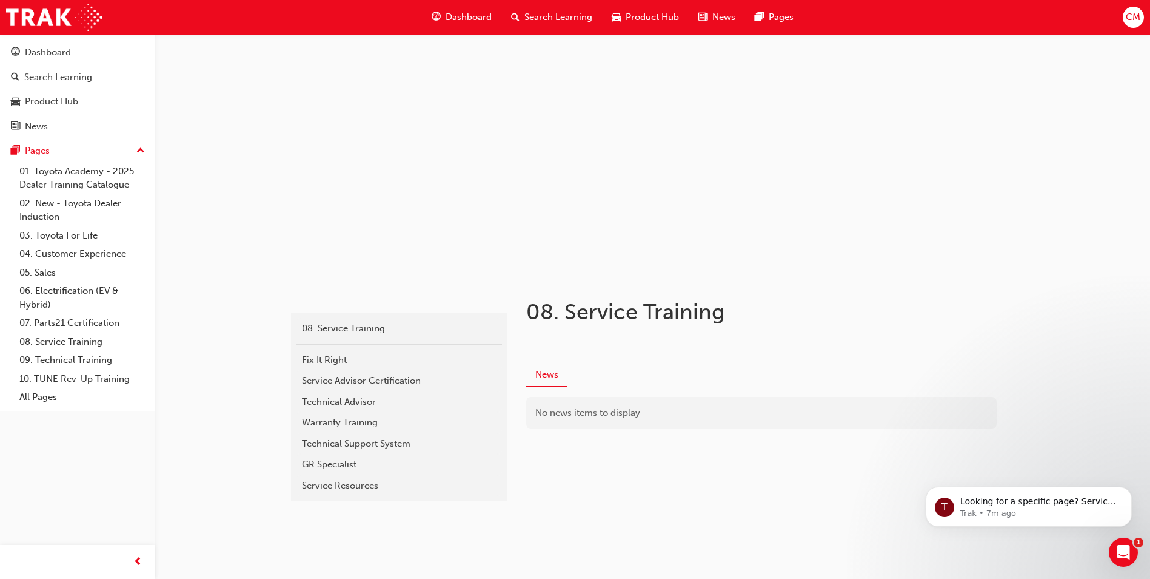
scroll to position [3, 0]
click at [78, 363] on link "09. Technical Training" at bounding box center [82, 360] width 135 height 19
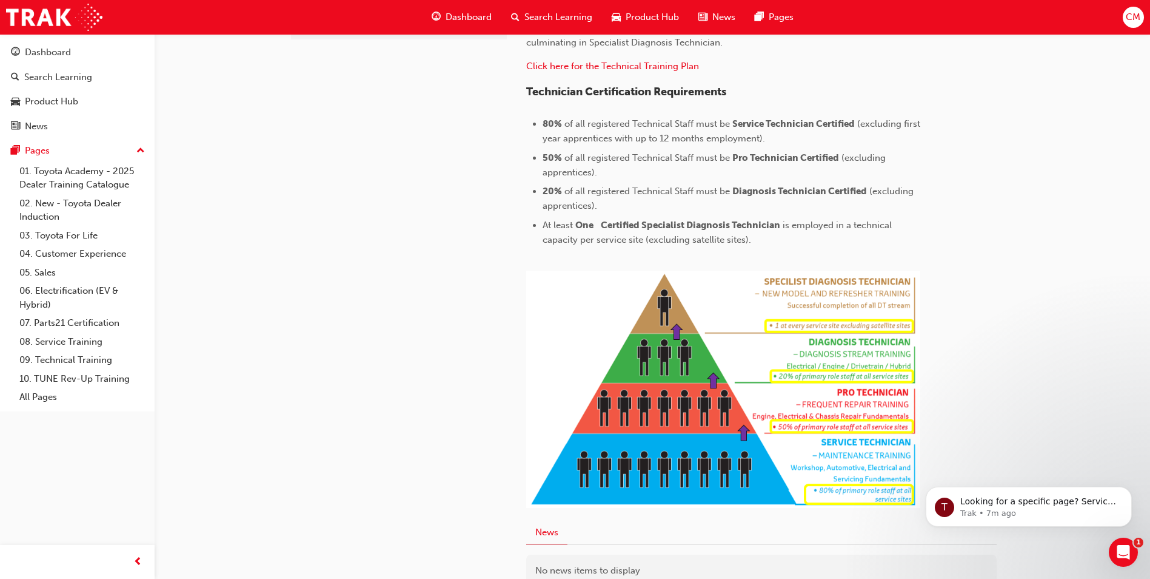
scroll to position [485, 0]
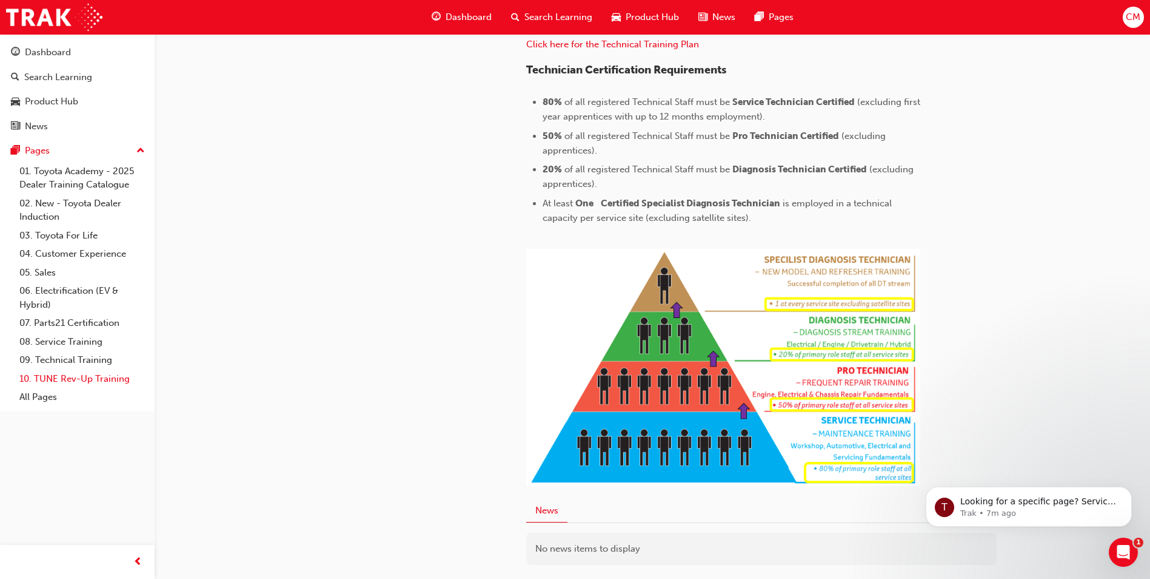
click at [49, 375] on link "10. TUNE Rev-Up Training" at bounding box center [82, 378] width 135 height 19
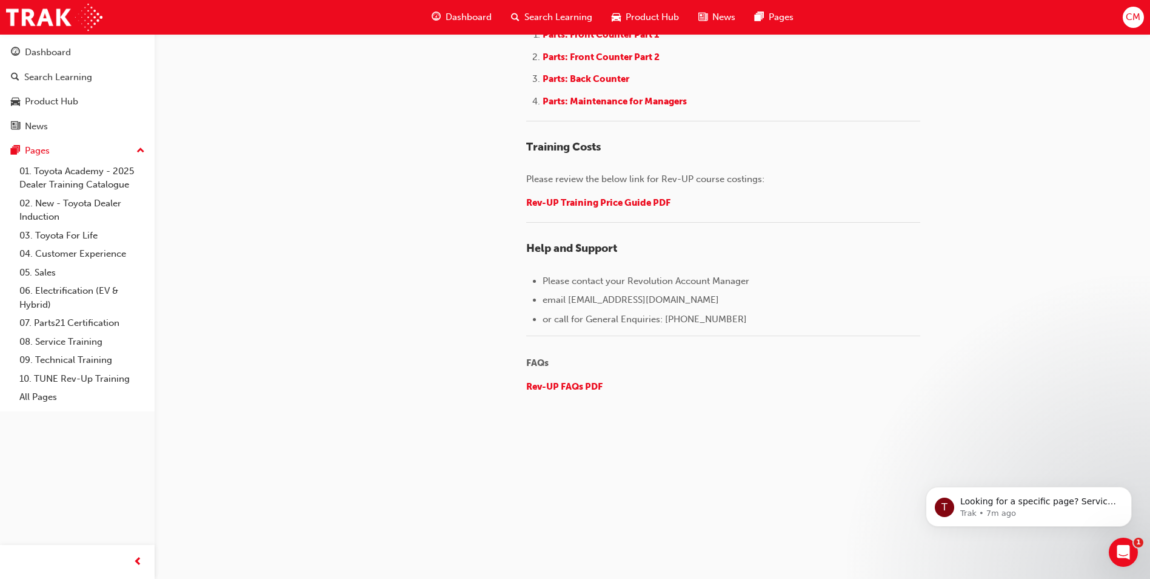
scroll to position [1845, 0]
click at [47, 395] on link "All Pages" at bounding box center [82, 397] width 135 height 19
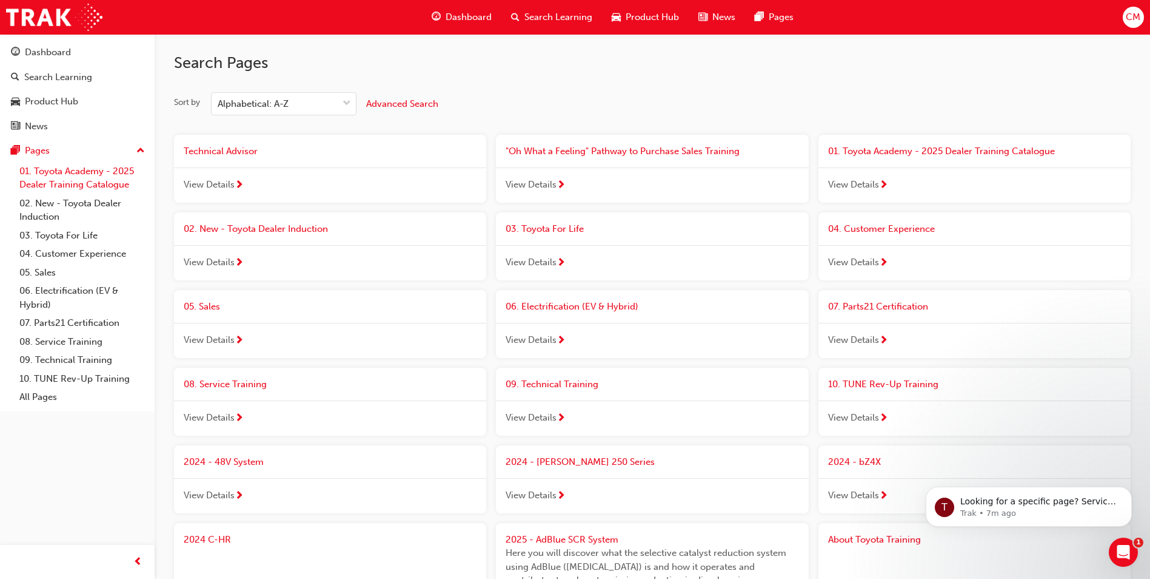
click at [61, 170] on link "01. Toyota Academy - 2025 Dealer Training Catalogue" at bounding box center [82, 178] width 135 height 32
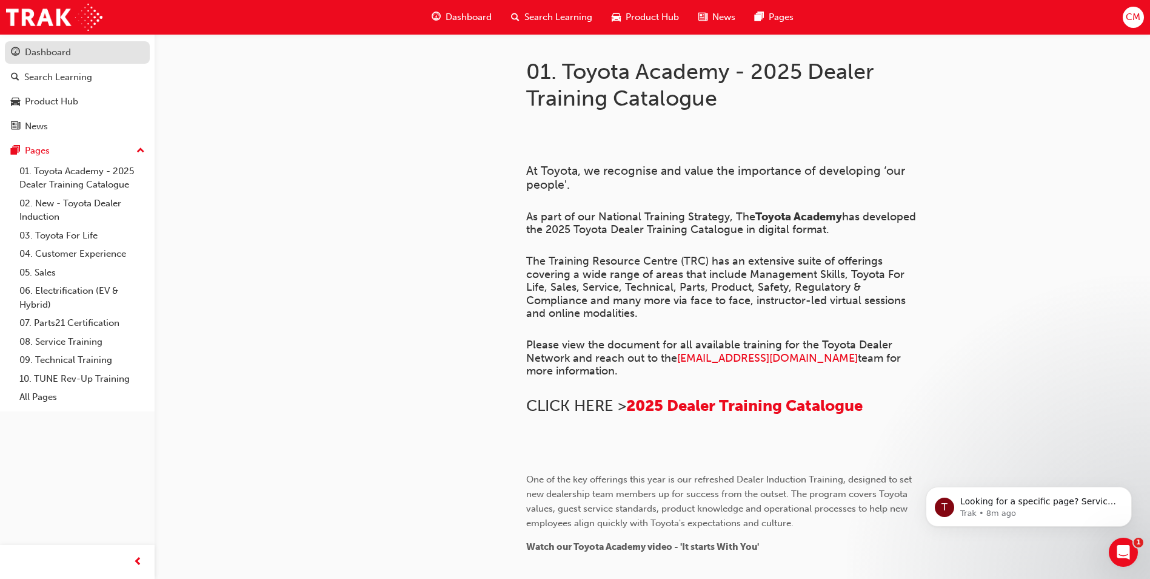
click at [41, 59] on div "Dashboard" at bounding box center [48, 52] width 46 height 14
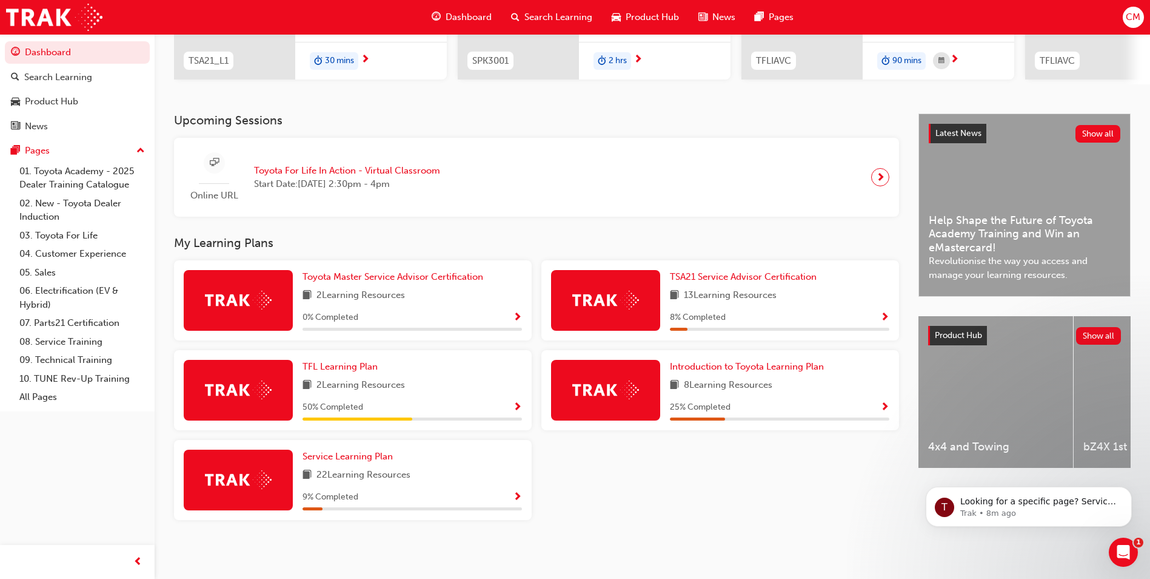
scroll to position [201, 0]
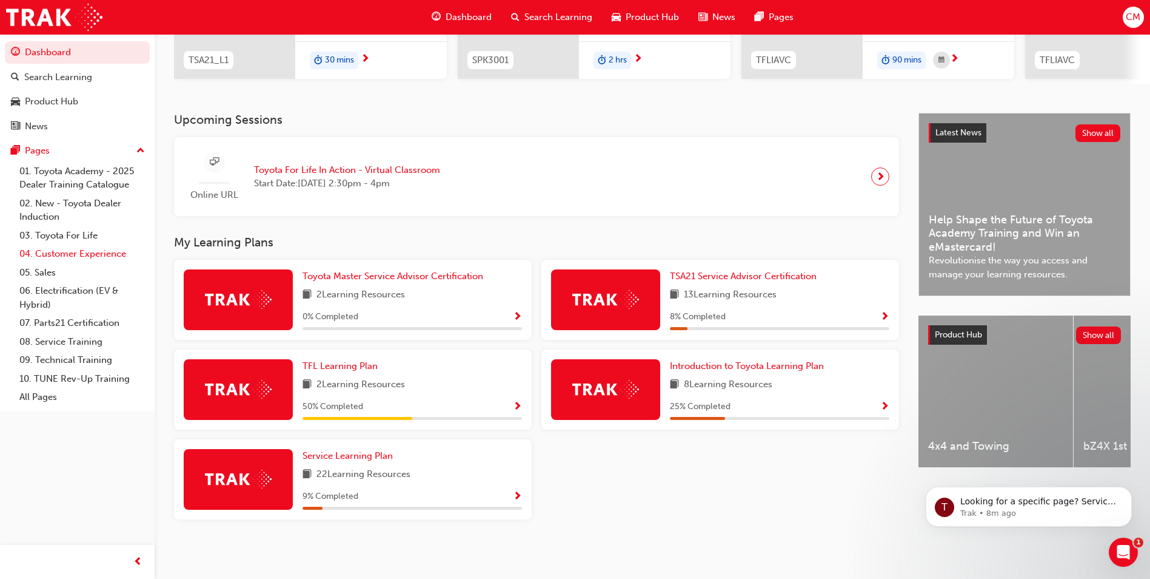
click at [58, 254] on link "04. Customer Experience" at bounding box center [82, 253] width 135 height 19
